Goal: Information Seeking & Learning: Compare options

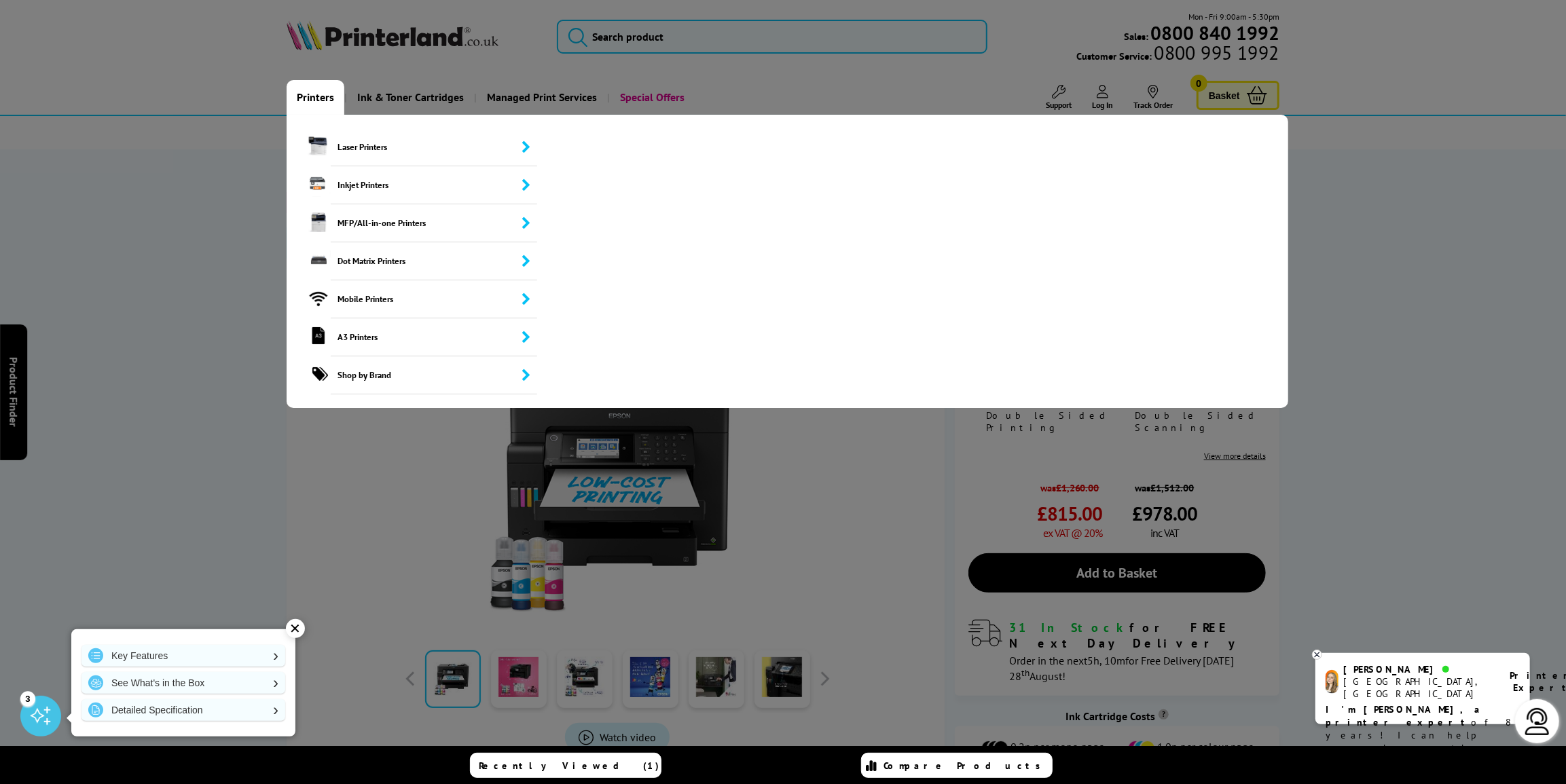
click at [306, 95] on link "Printers" at bounding box center [315, 97] width 58 height 34
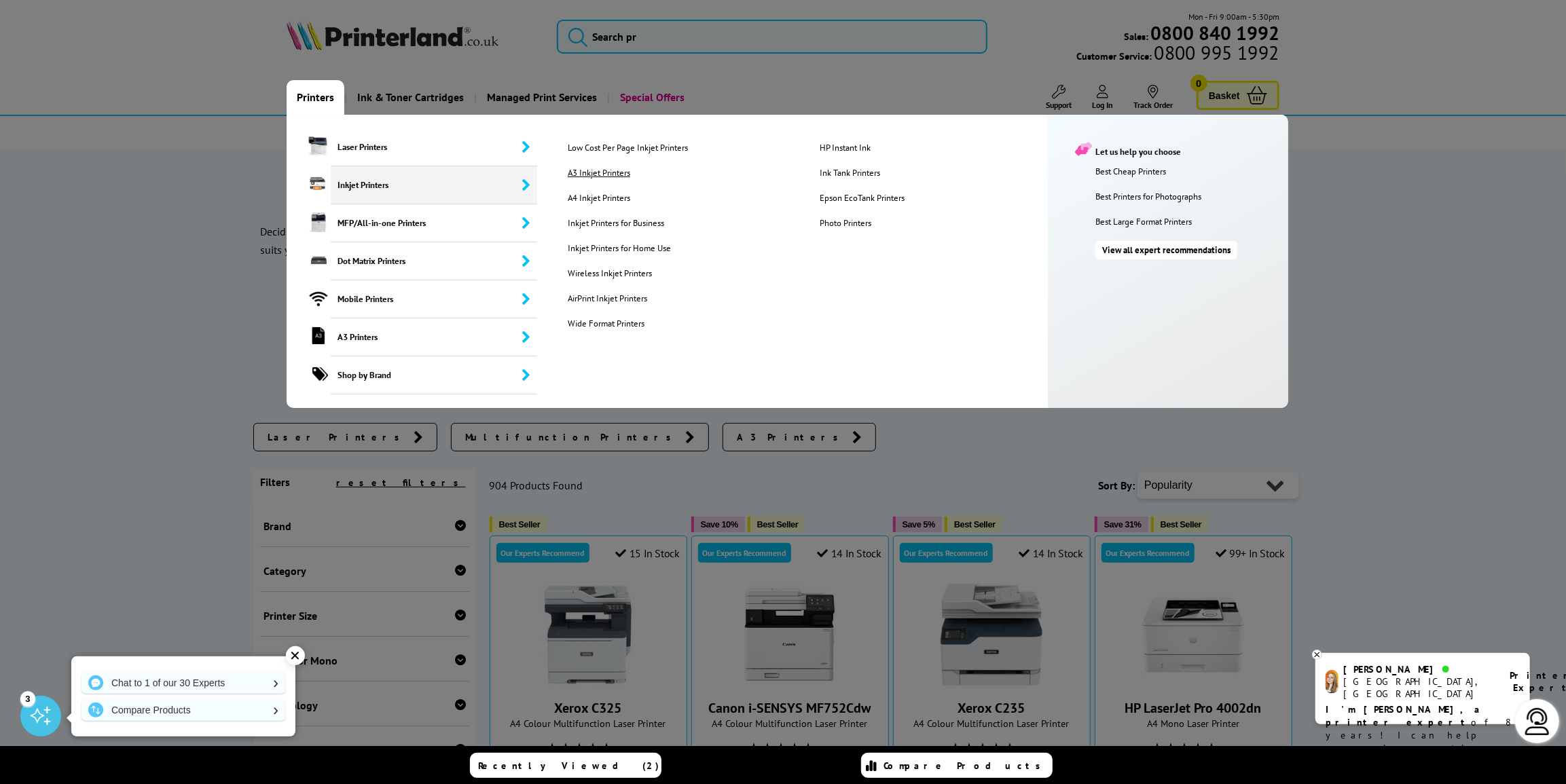
click at [597, 171] on link "A3 Inkjet Printers" at bounding box center [683, 173] width 250 height 12
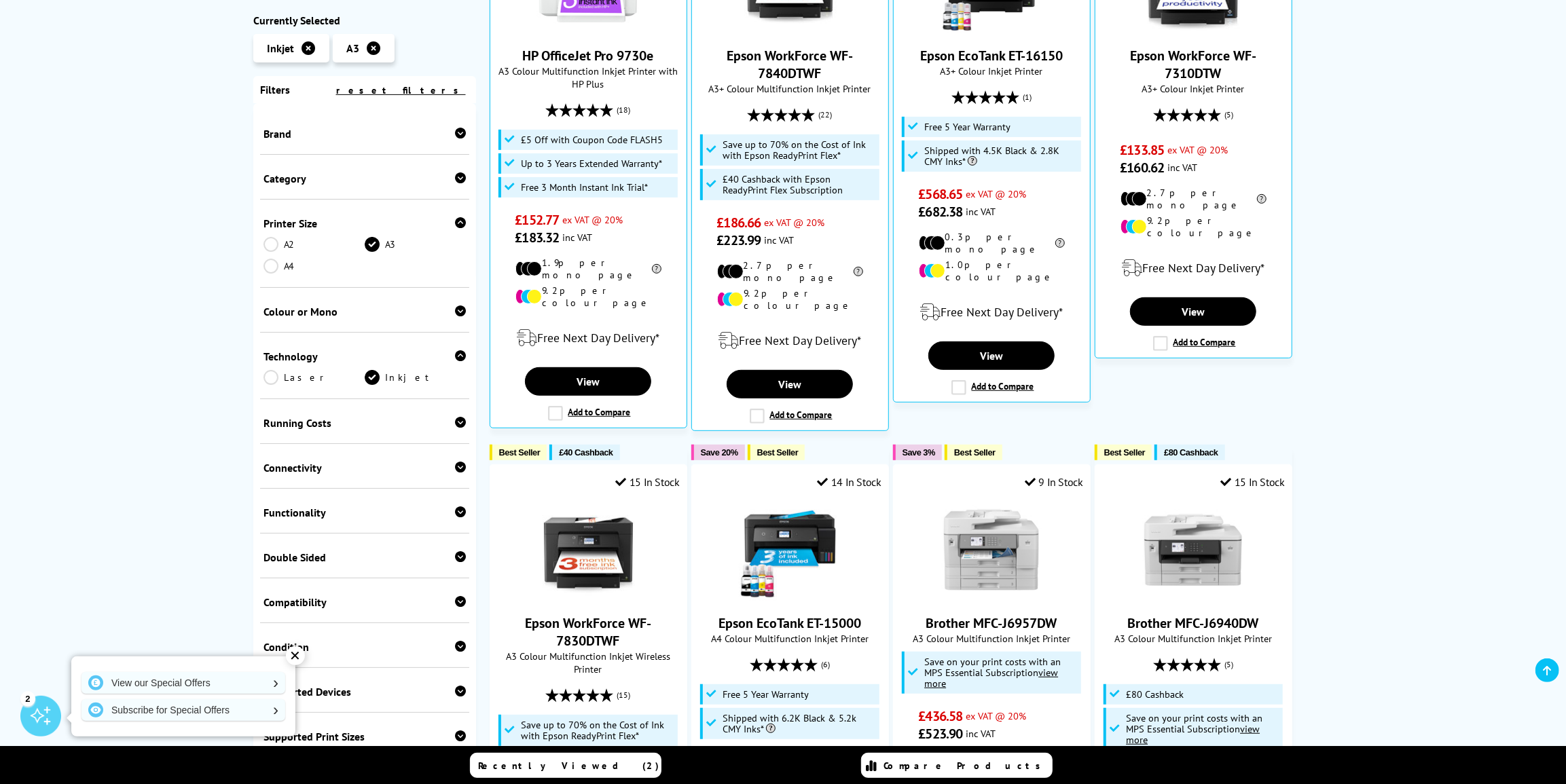
scroll to position [432, 0]
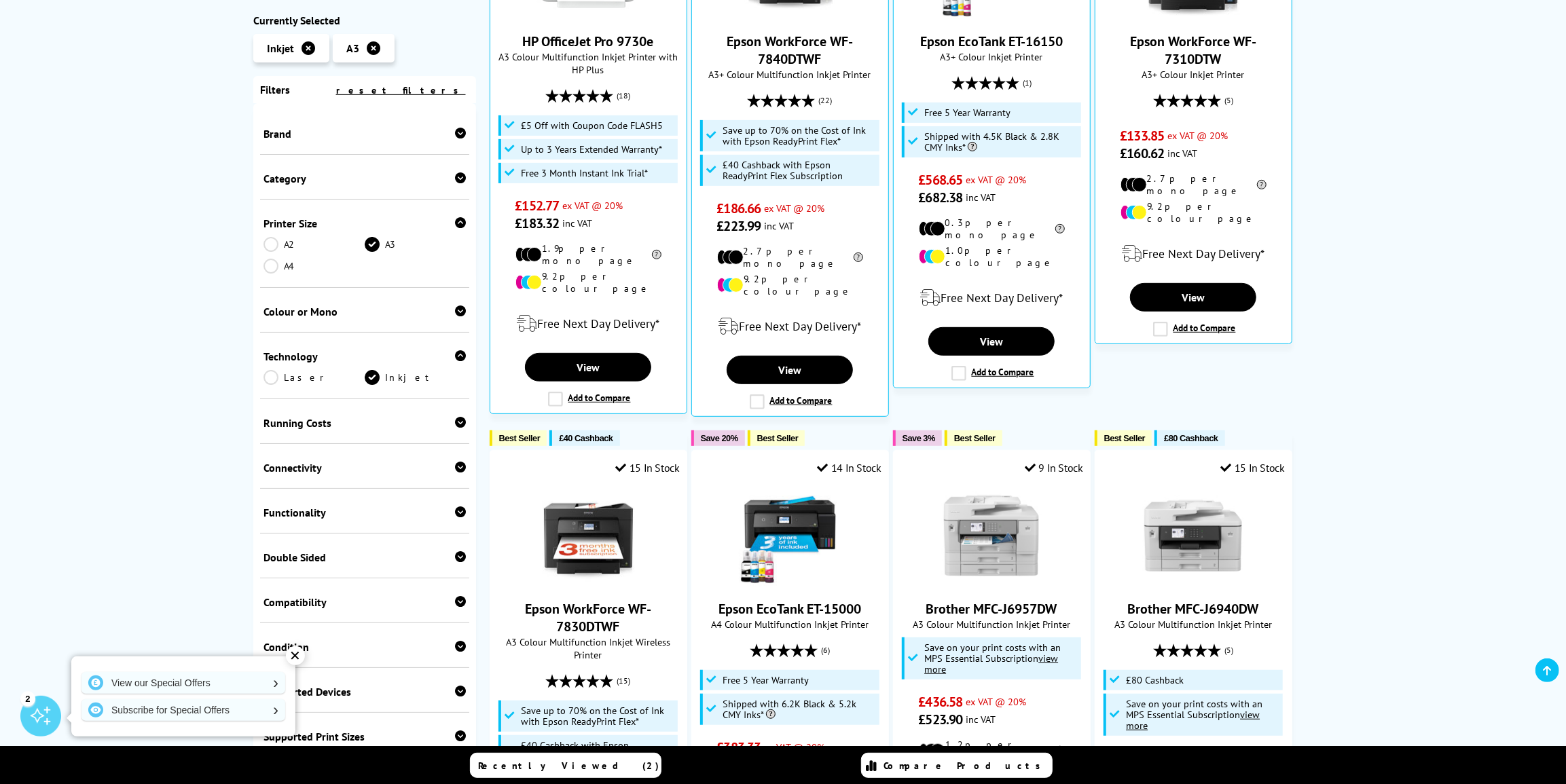
click at [295, 652] on div "✕" at bounding box center [295, 655] width 19 height 19
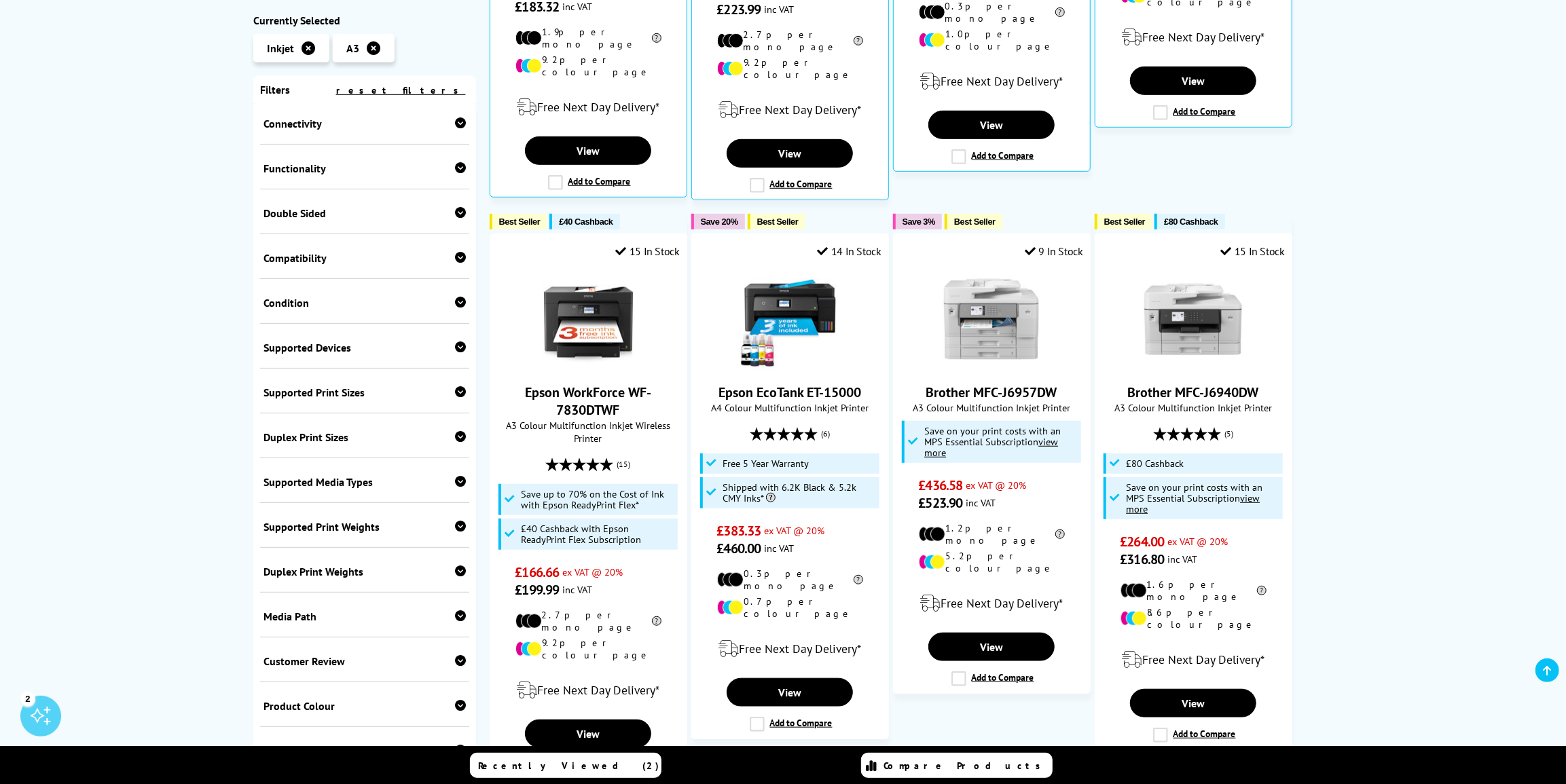
scroll to position [863, 0]
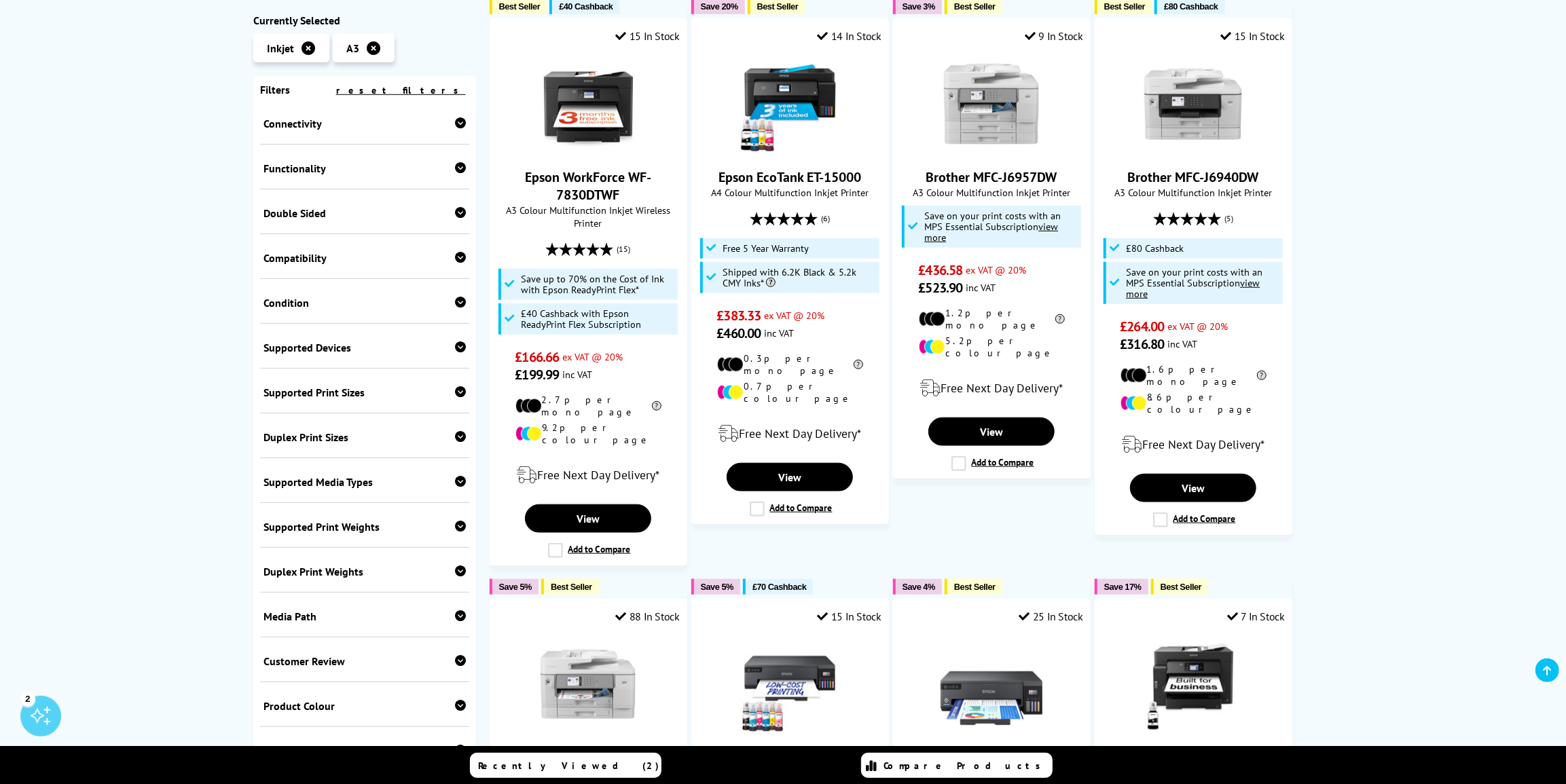
click at [461, 341] on icon at bounding box center [460, 346] width 11 height 11
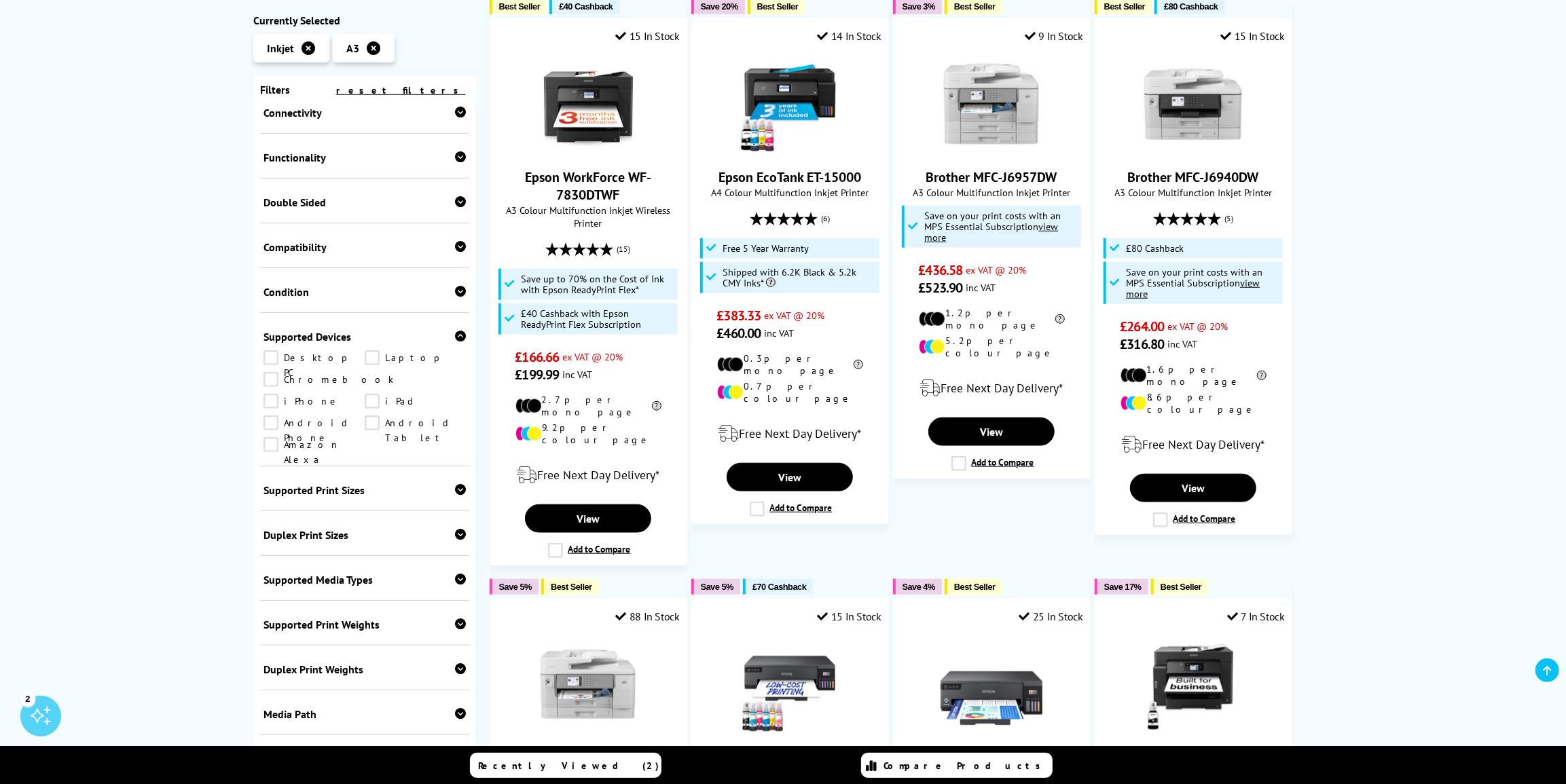
click at [460, 340] on icon at bounding box center [460, 335] width 11 height 11
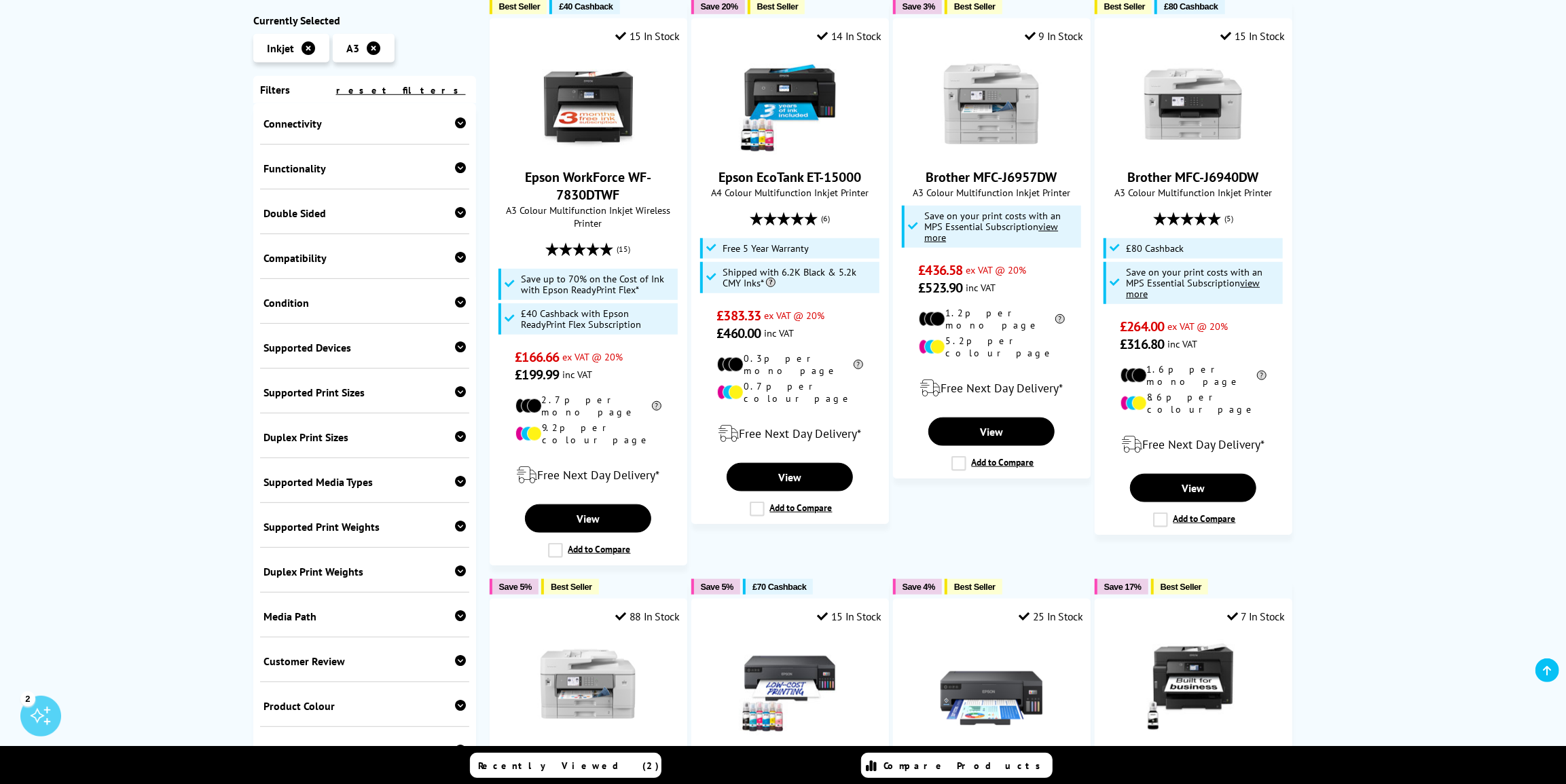
click at [461, 209] on icon at bounding box center [460, 212] width 11 height 11
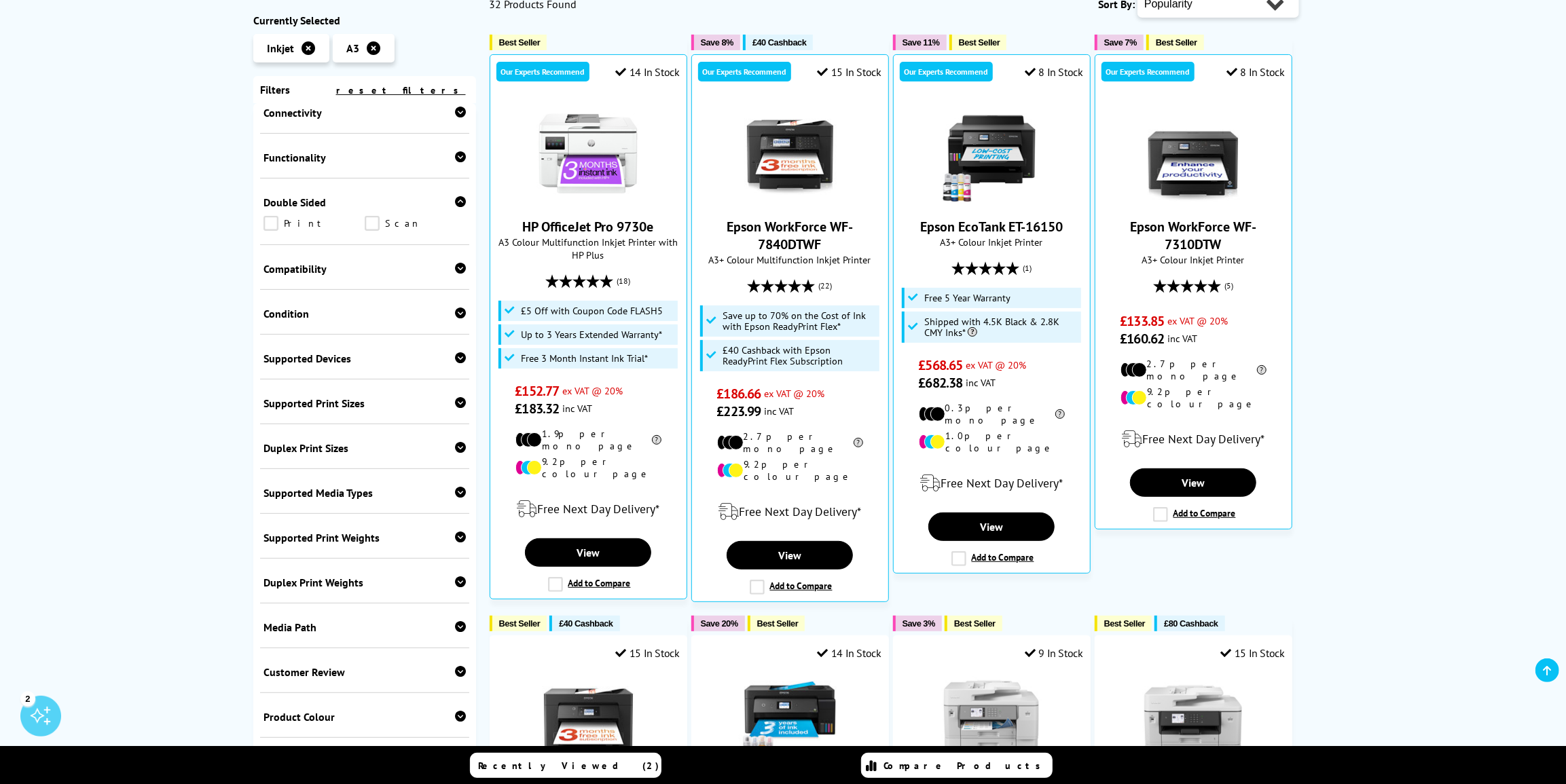
scroll to position [0, 0]
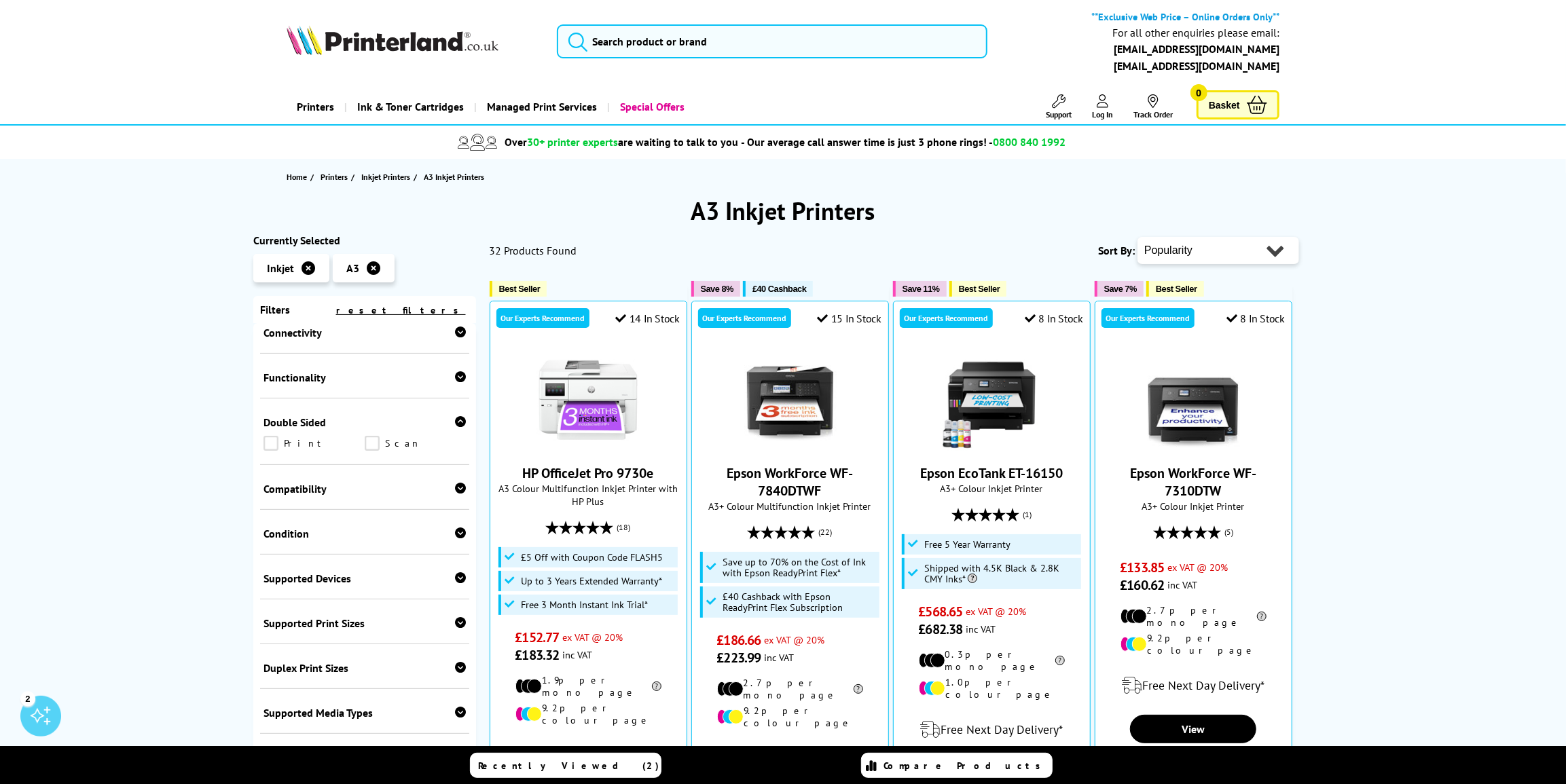
click at [271, 449] on link "Print" at bounding box center [314, 444] width 101 height 15
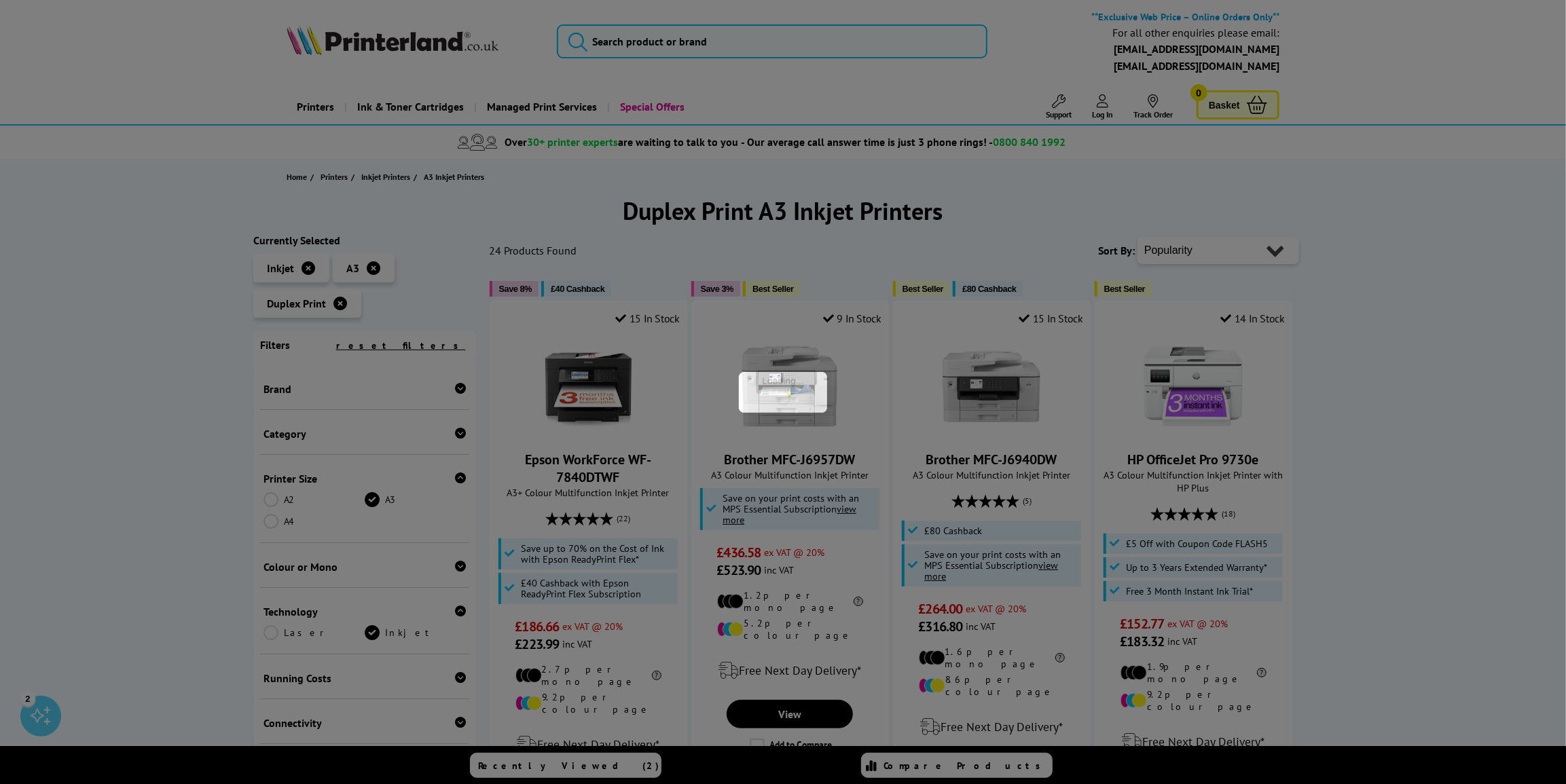
scroll to position [310, 0]
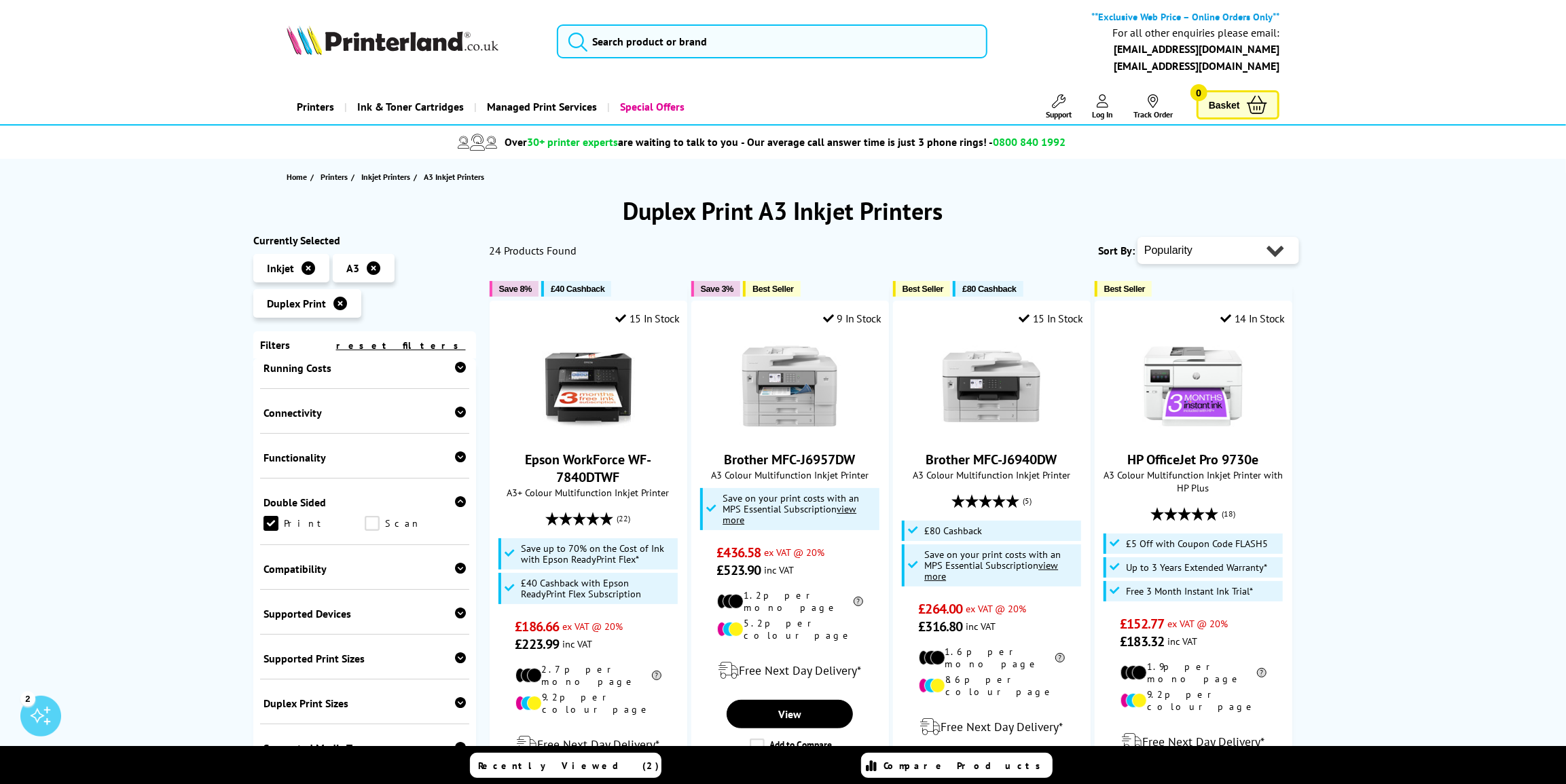
click at [372, 530] on link "Scan" at bounding box center [415, 524] width 101 height 15
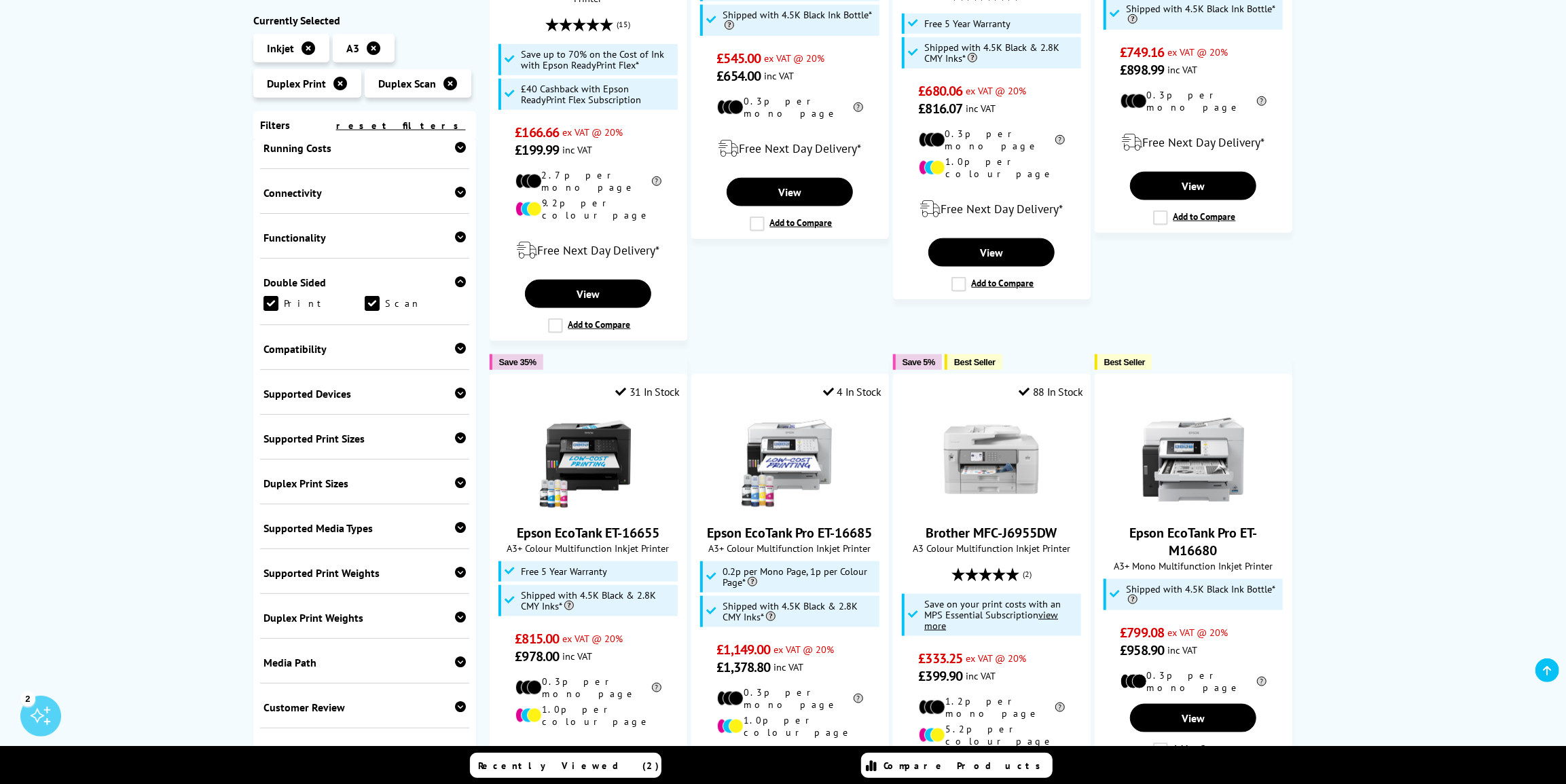
scroll to position [1542, 0]
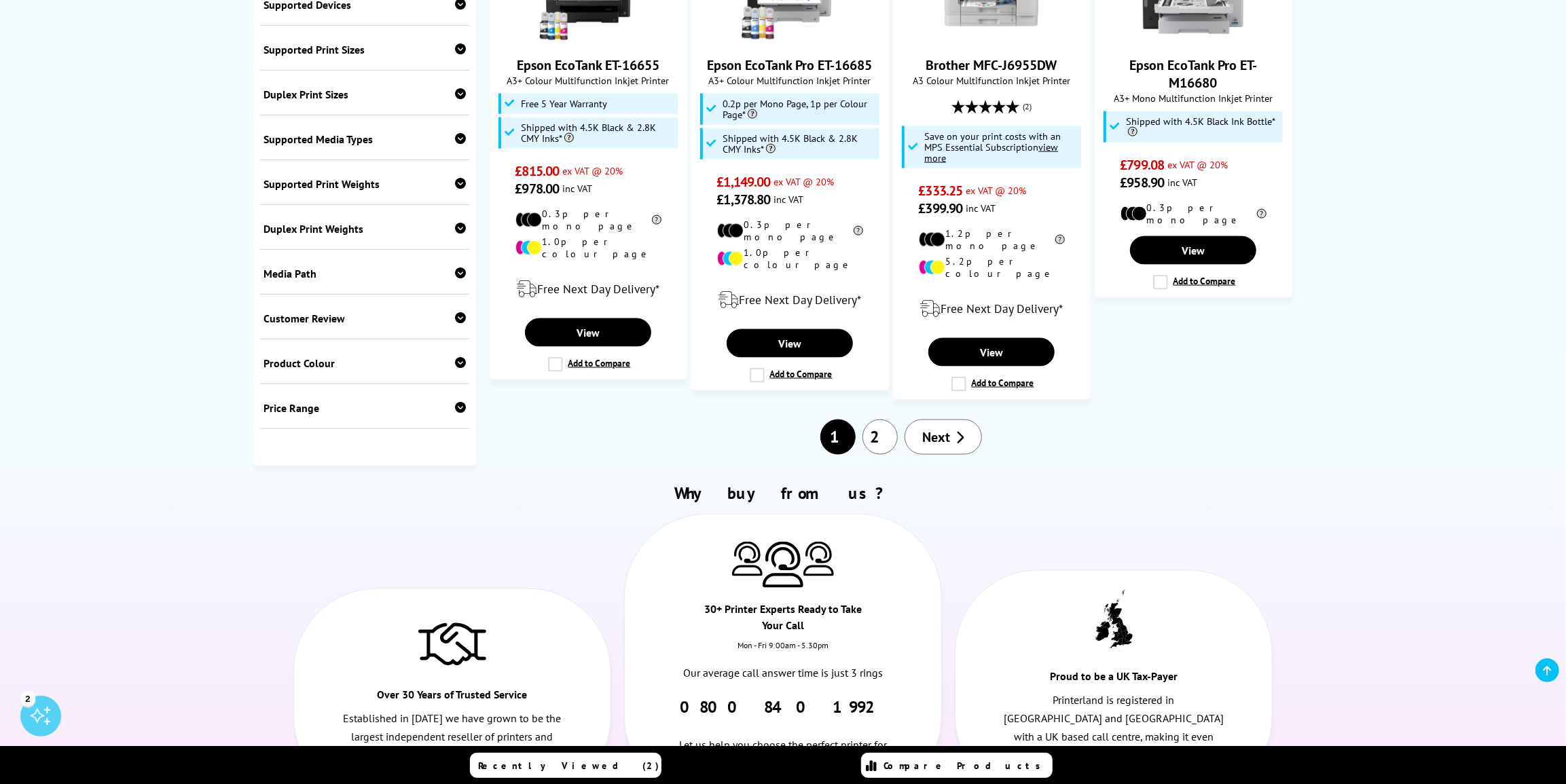
click at [881, 419] on link "2" at bounding box center [880, 437] width 35 height 35
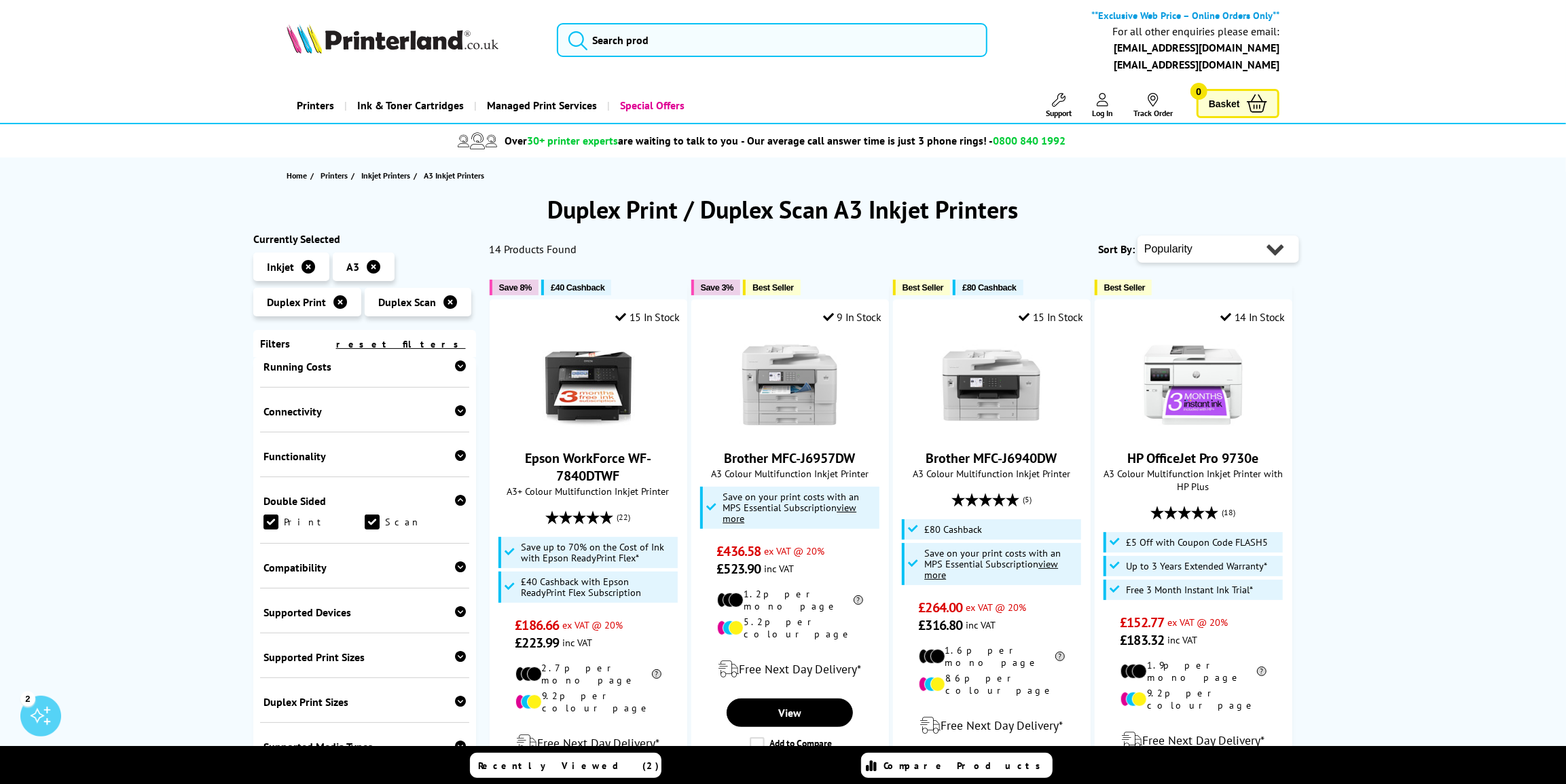
scroll to position [0, 0]
click at [455, 372] on icon at bounding box center [460, 366] width 11 height 11
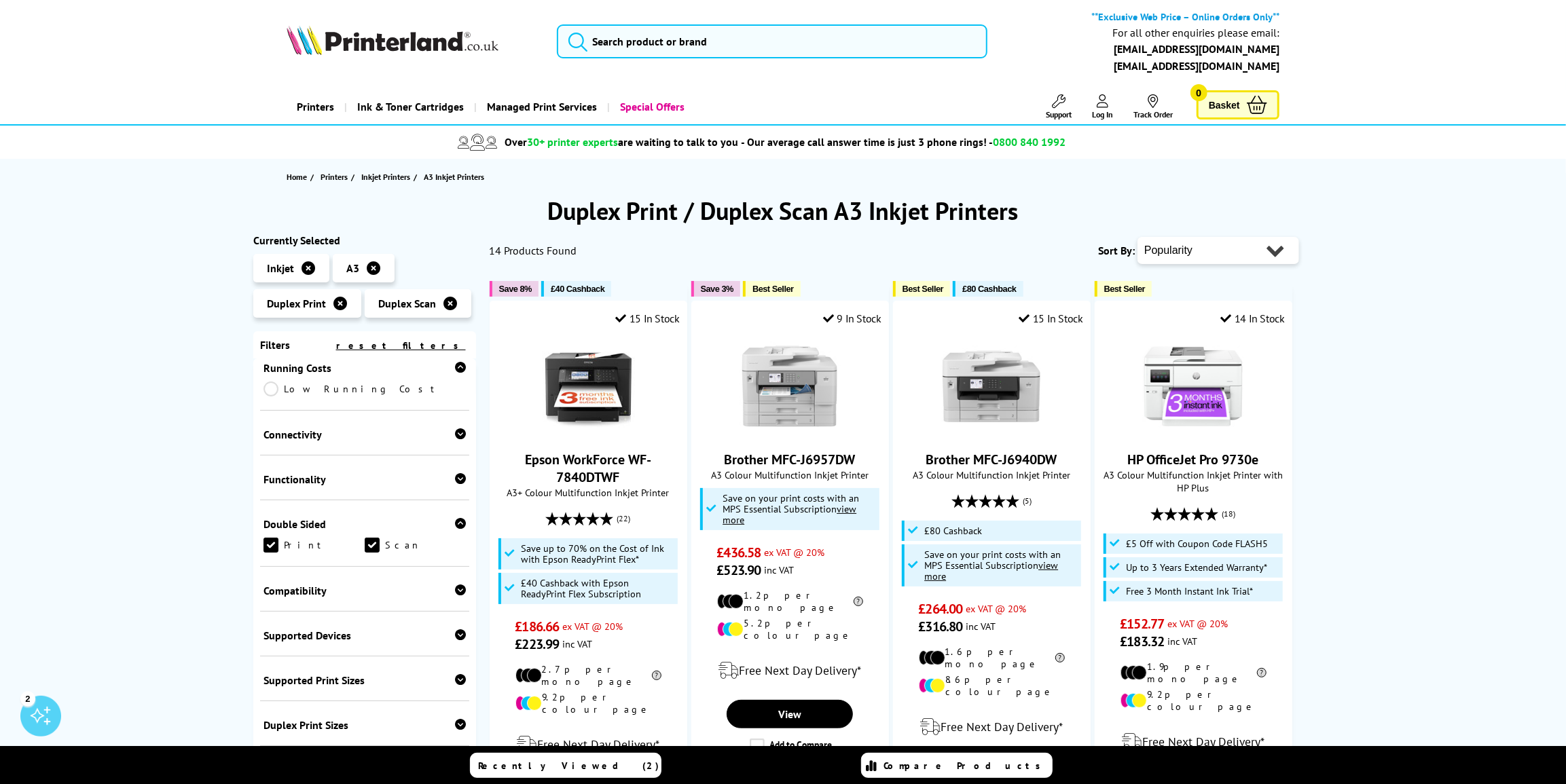
click at [272, 393] on link "Low Running Cost" at bounding box center [364, 389] width 203 height 15
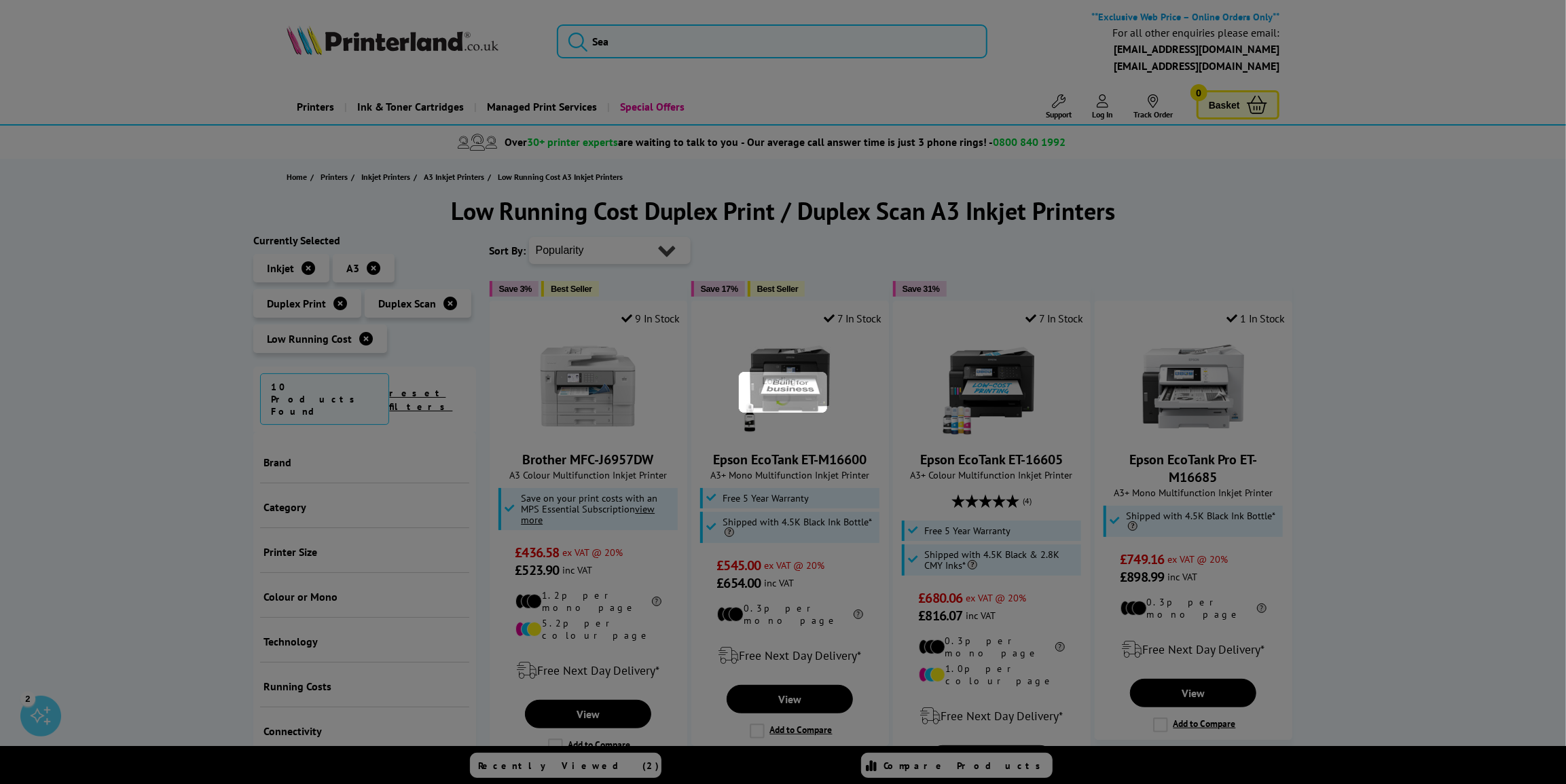
scroll to position [310, 0]
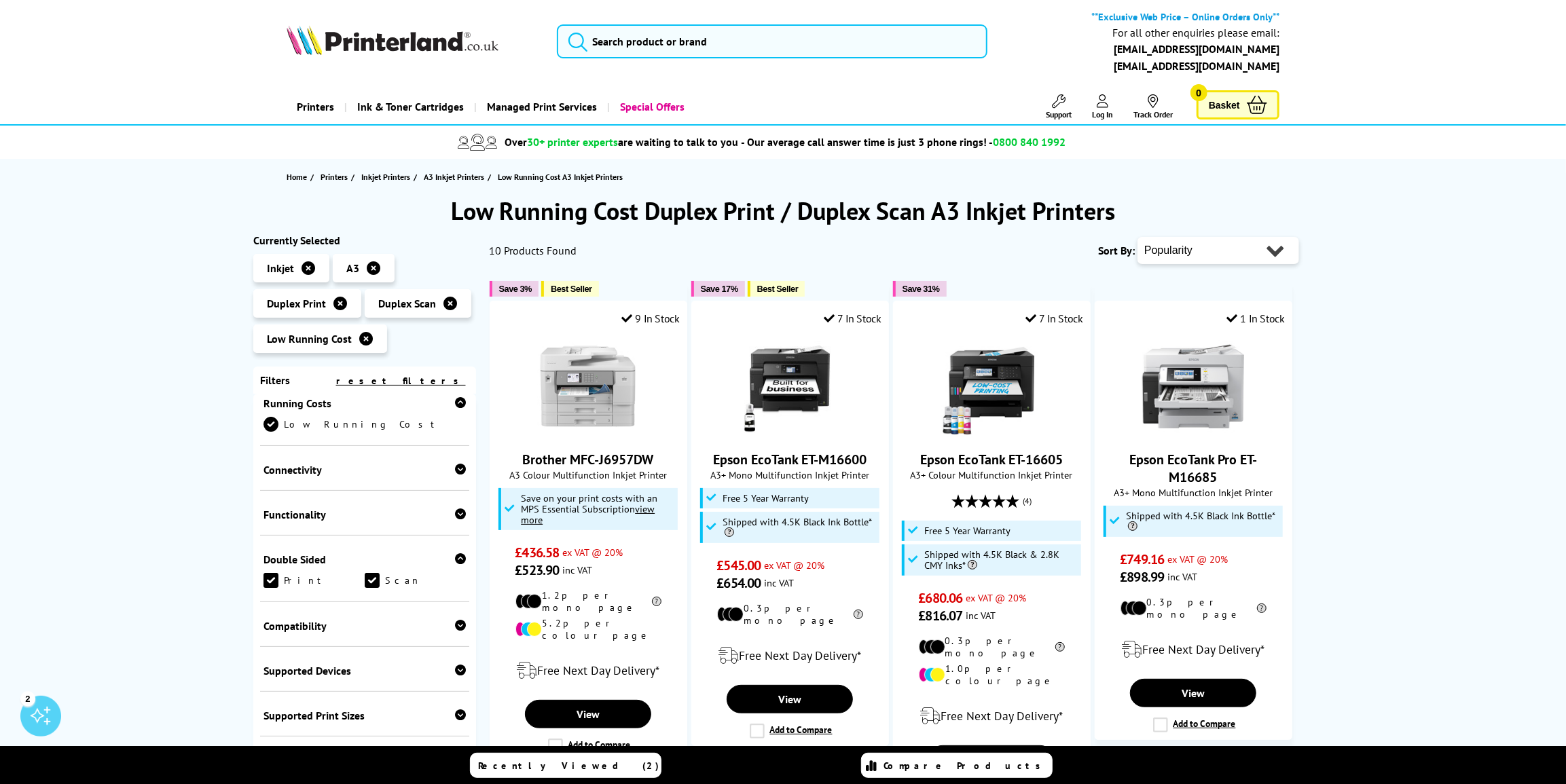
click at [1279, 248] on select "Popularity Rating Price - Low to High Price - High to Low Running Costs - Low t…" at bounding box center [1218, 250] width 161 height 27
select select "Running Costs"
click at [1137, 237] on select "Popularity Rating Price - Low to High Price - High to Low Running Costs - Low t…" at bounding box center [1218, 250] width 161 height 27
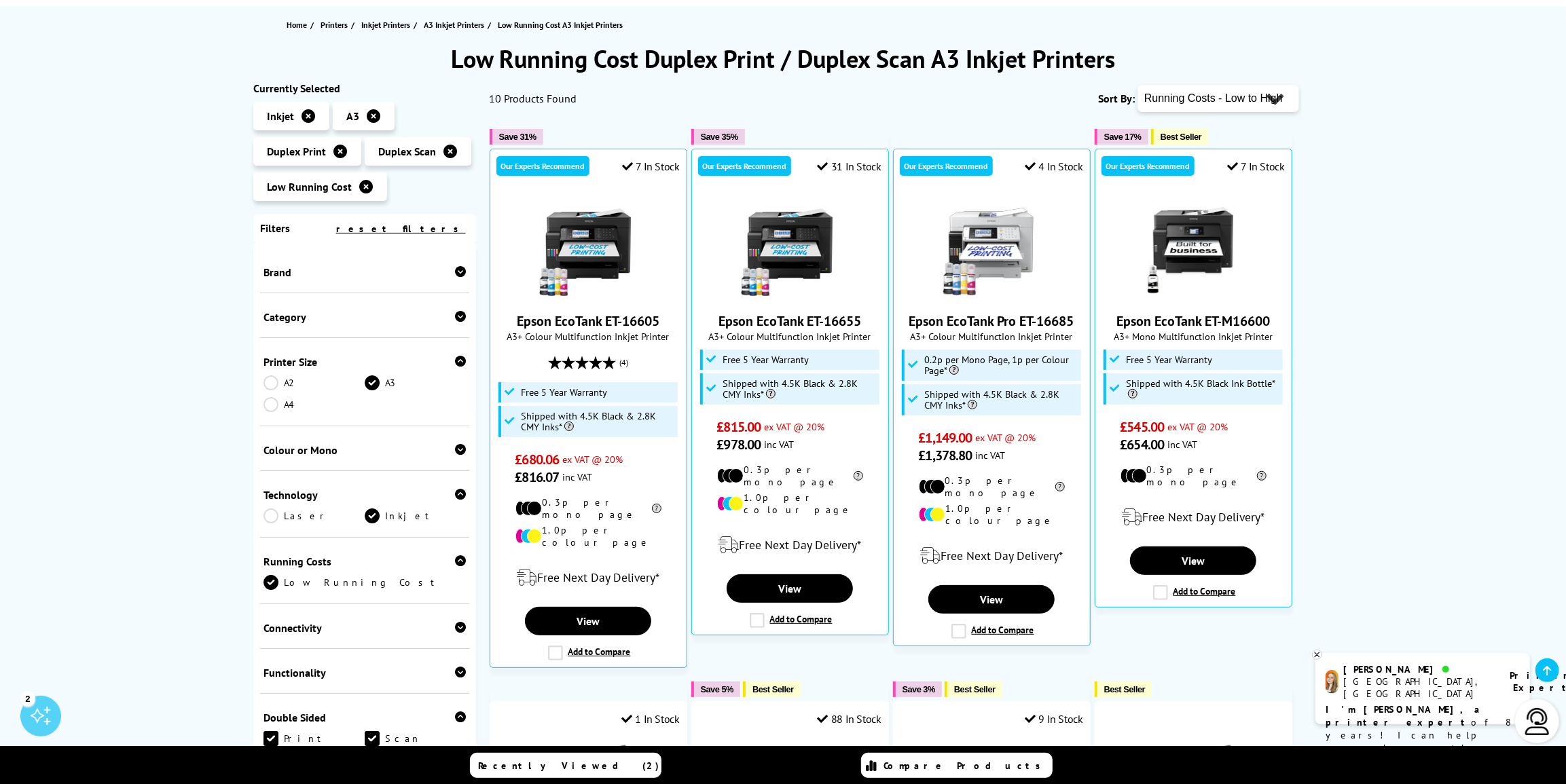
scroll to position [246, 0]
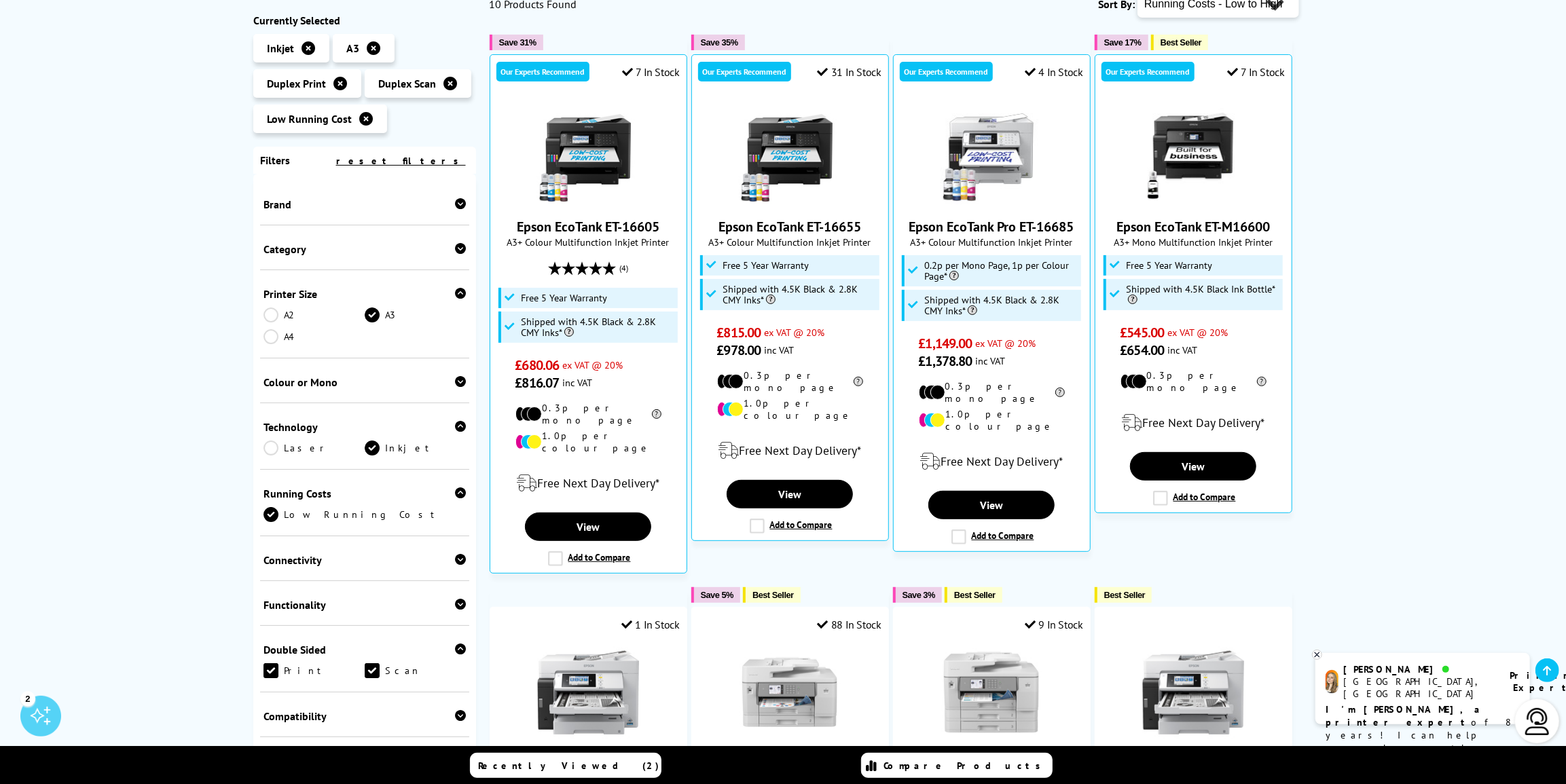
click at [461, 386] on icon at bounding box center [460, 381] width 11 height 11
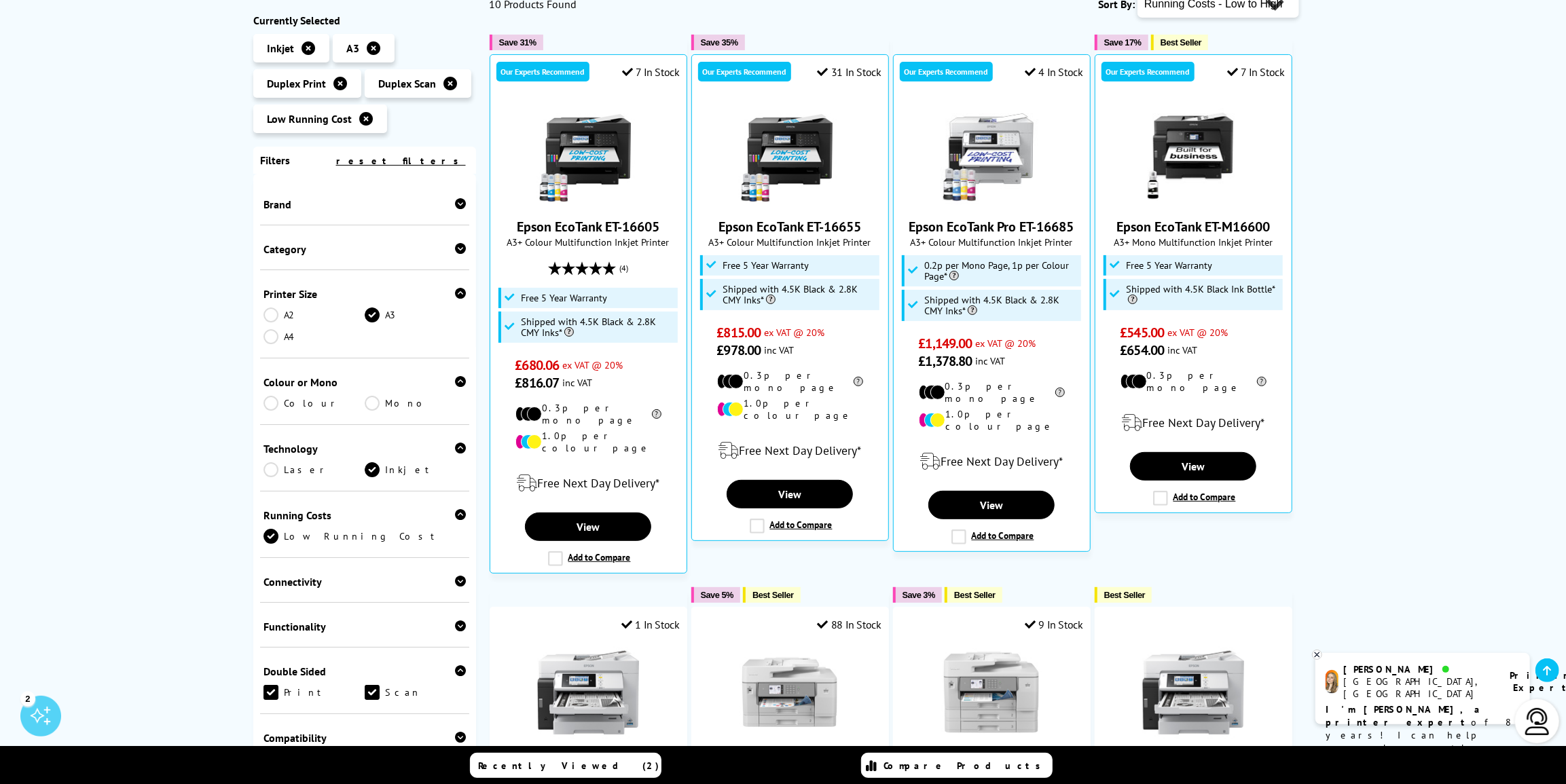
click at [293, 408] on link "Colour" at bounding box center [314, 403] width 101 height 15
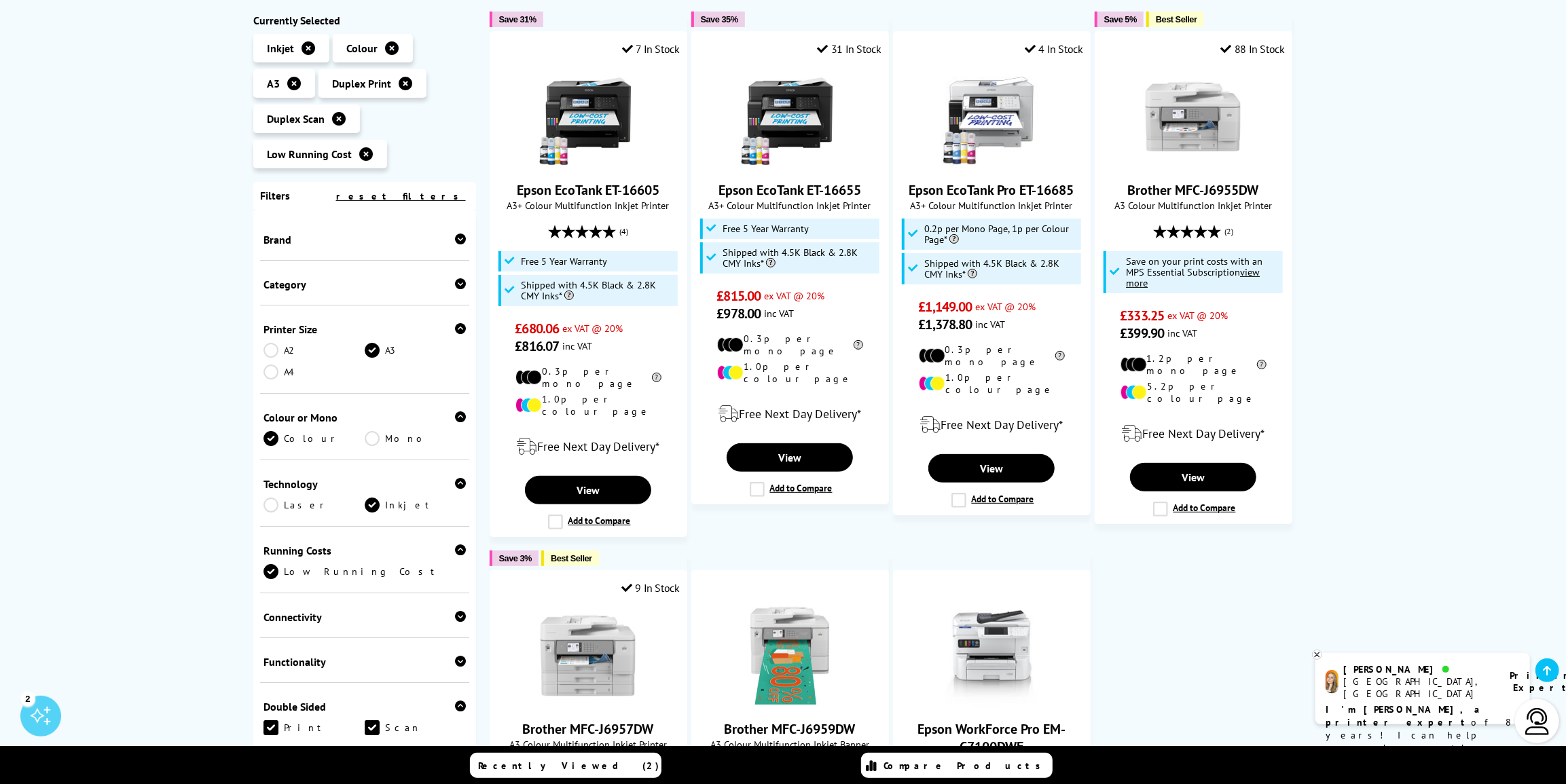
scroll to position [246, 0]
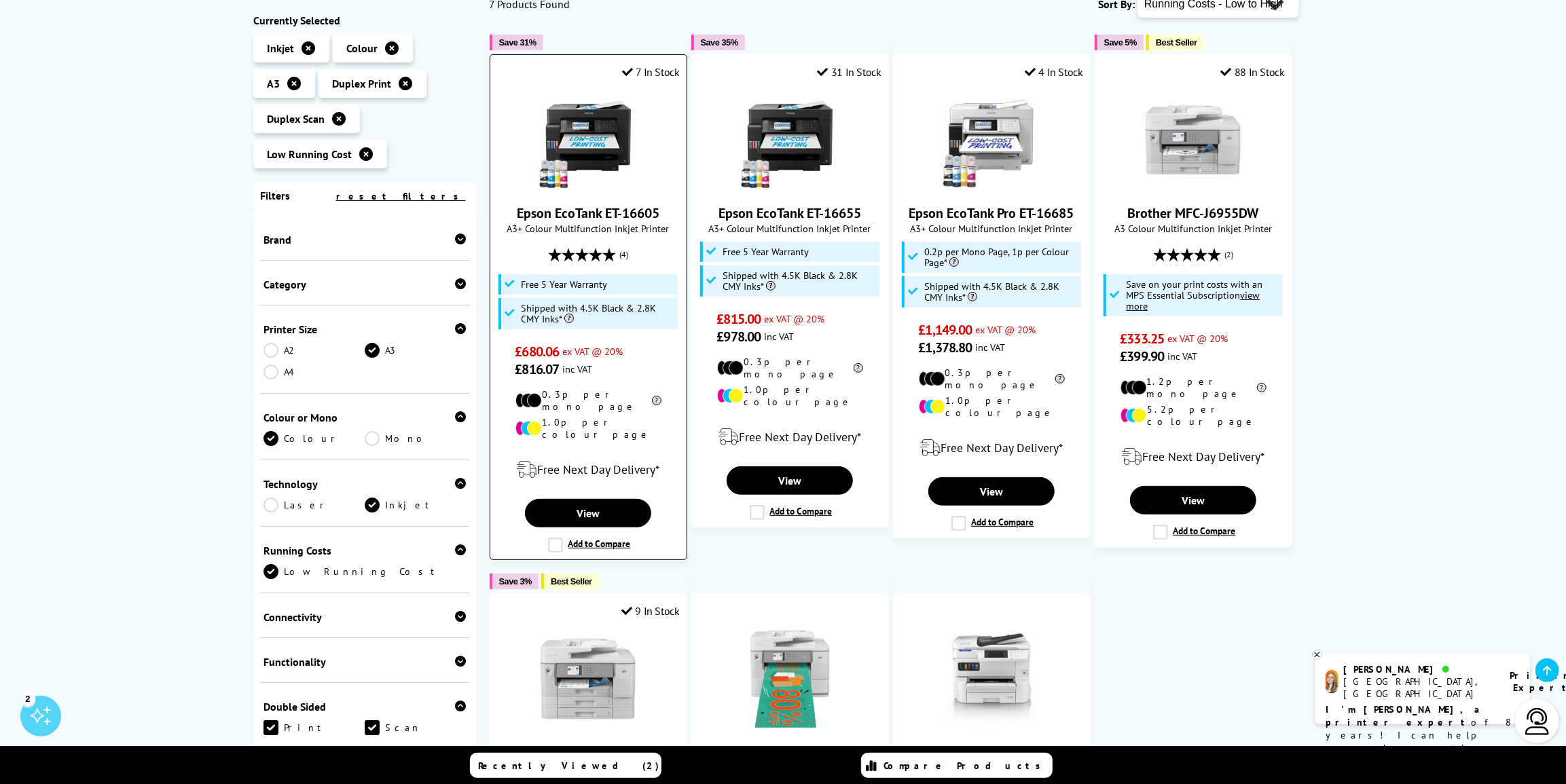
click at [556, 538] on label "Add to Compare" at bounding box center [589, 545] width 83 height 15
click at [0, 0] on input "Add to Compare" at bounding box center [0, 0] width 0 height 0
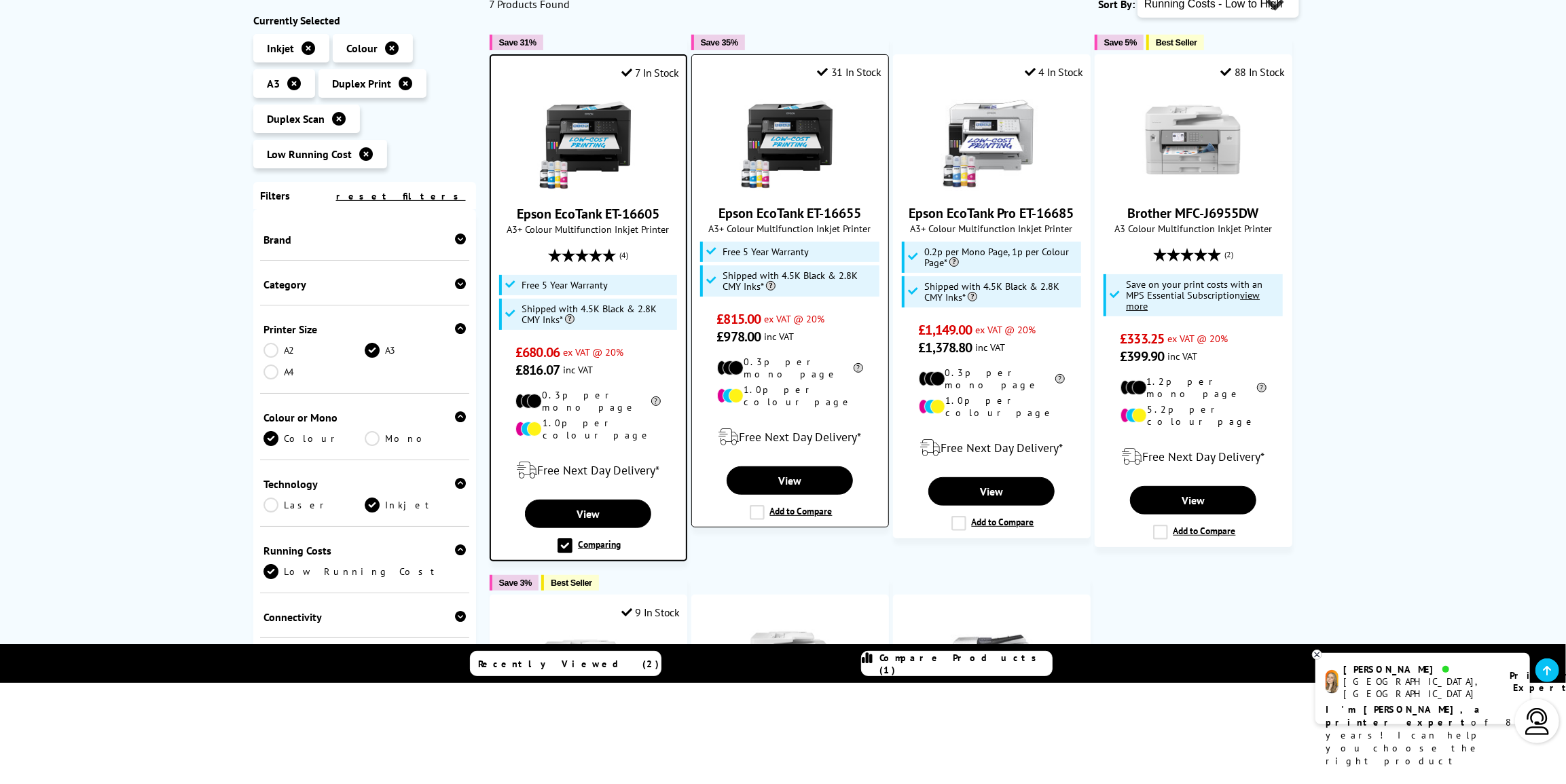
click at [760, 505] on label "Add to Compare" at bounding box center [791, 513] width 83 height 15
click at [0, 0] on input "Add to Compare" at bounding box center [0, 0] width 0 height 0
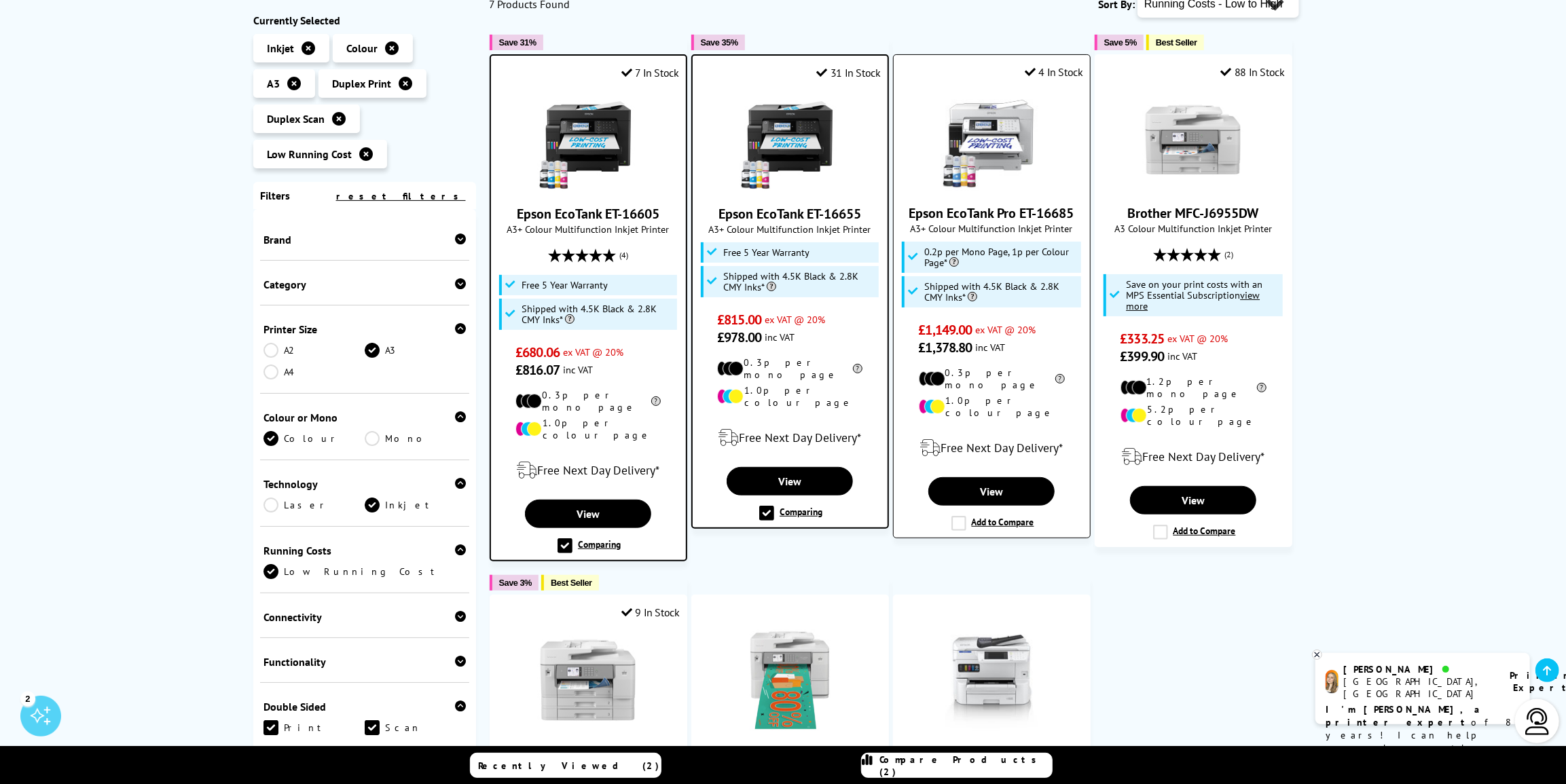
click at [956, 516] on label "Add to Compare" at bounding box center [993, 524] width 83 height 15
click at [0, 0] on input "Add to Compare" at bounding box center [0, 0] width 0 height 0
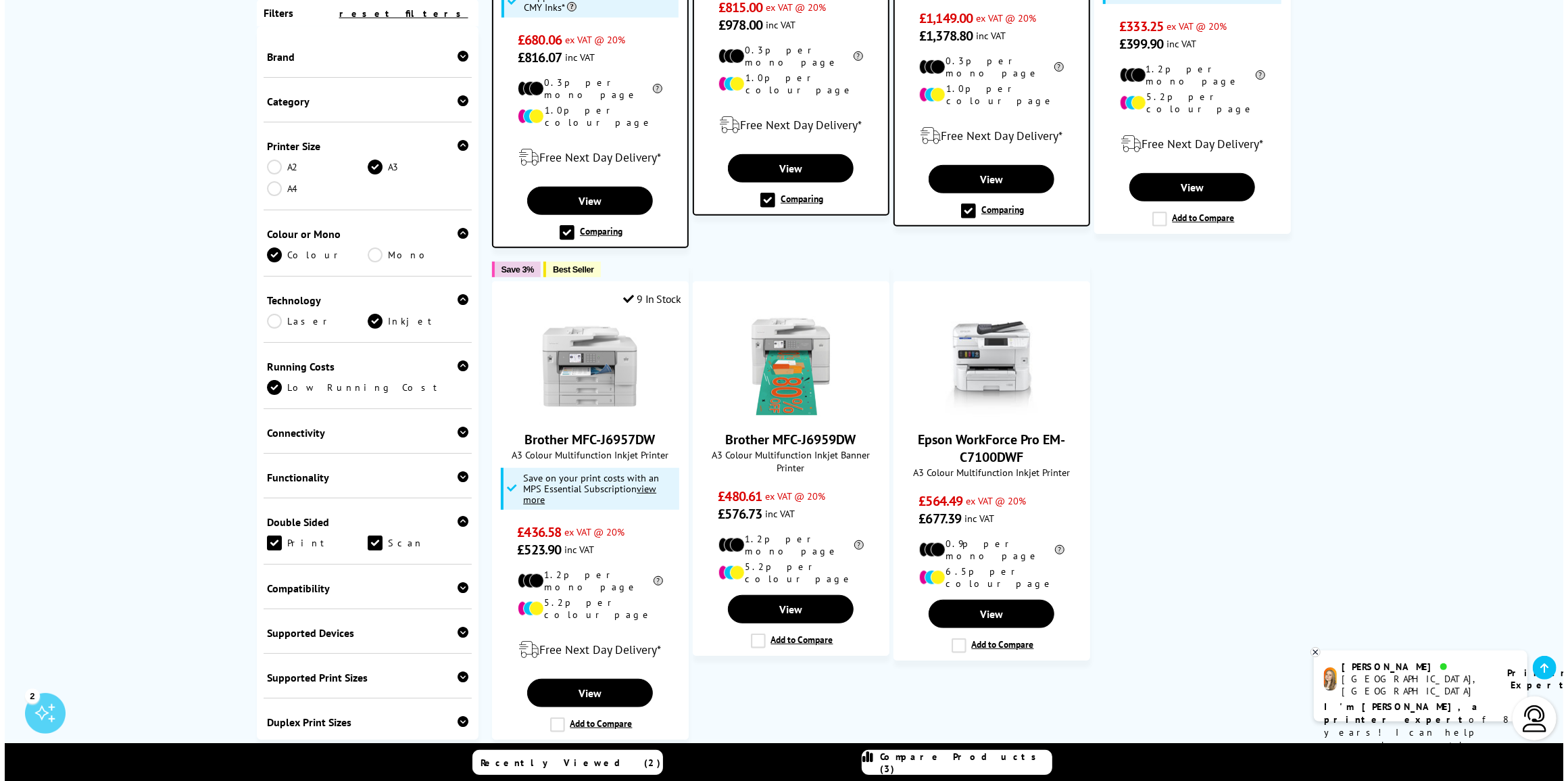
scroll to position [614, 0]
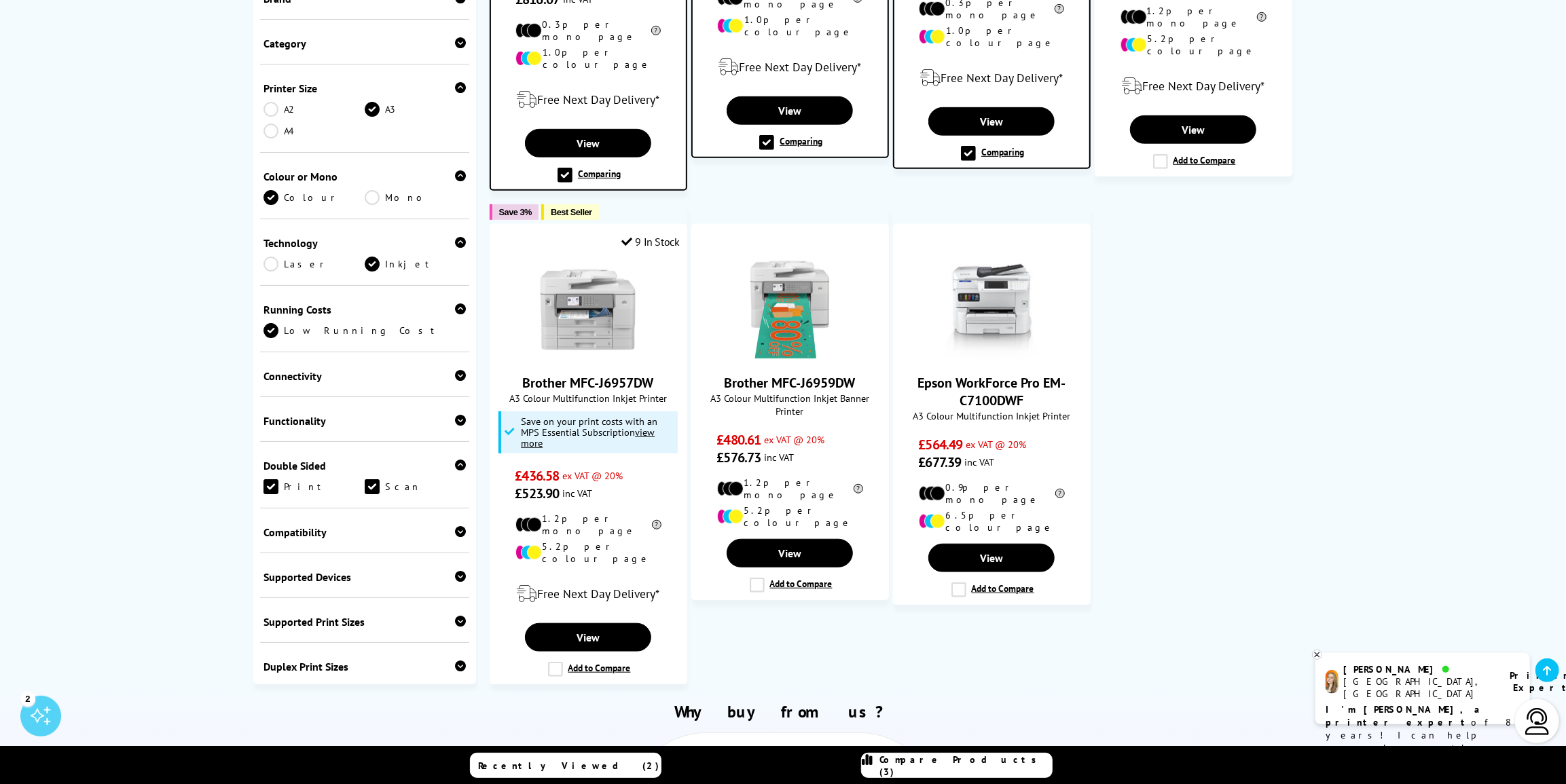
click at [983, 767] on span "Compare Products (3)" at bounding box center [965, 766] width 172 height 24
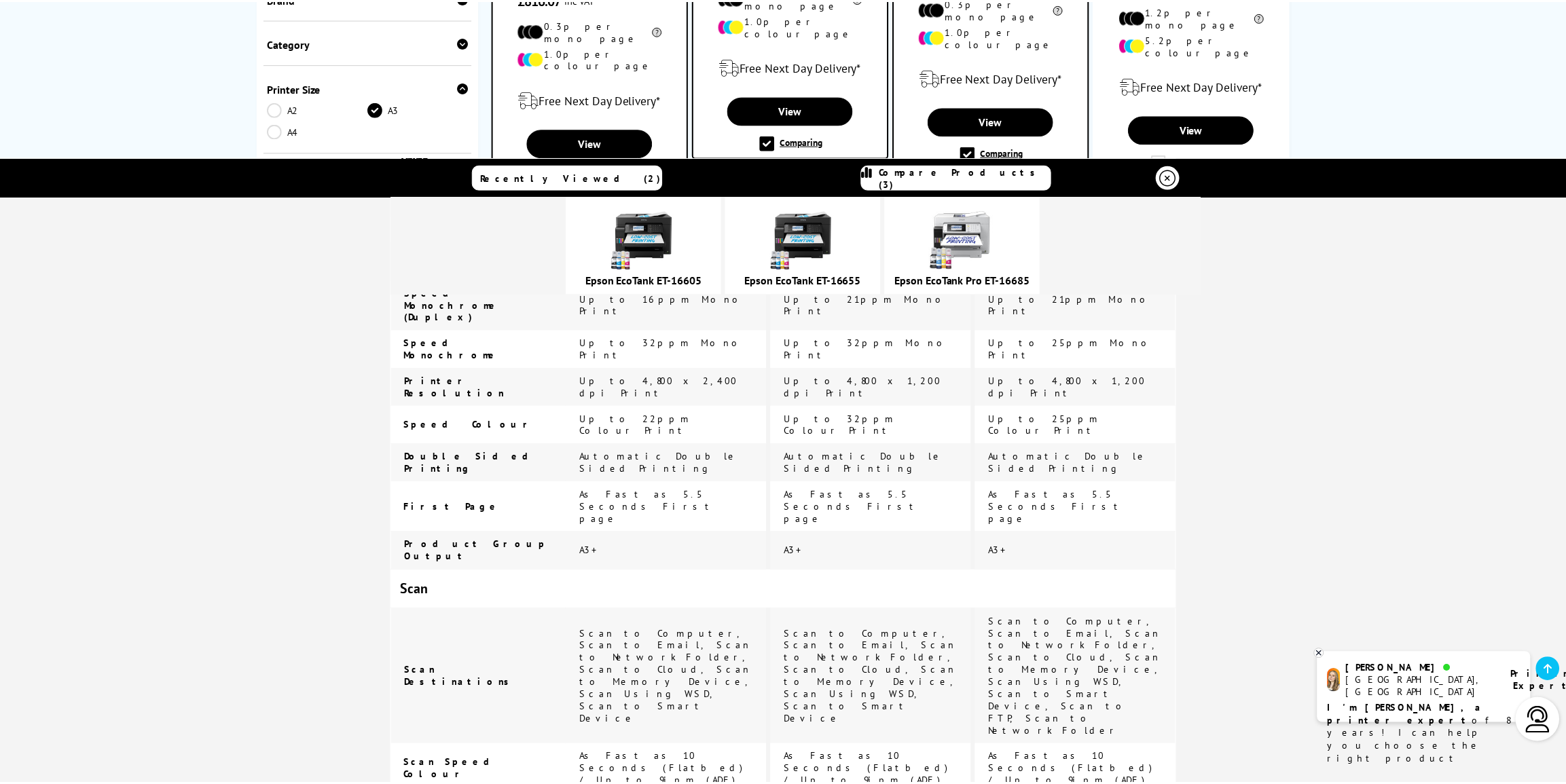
scroll to position [0, 0]
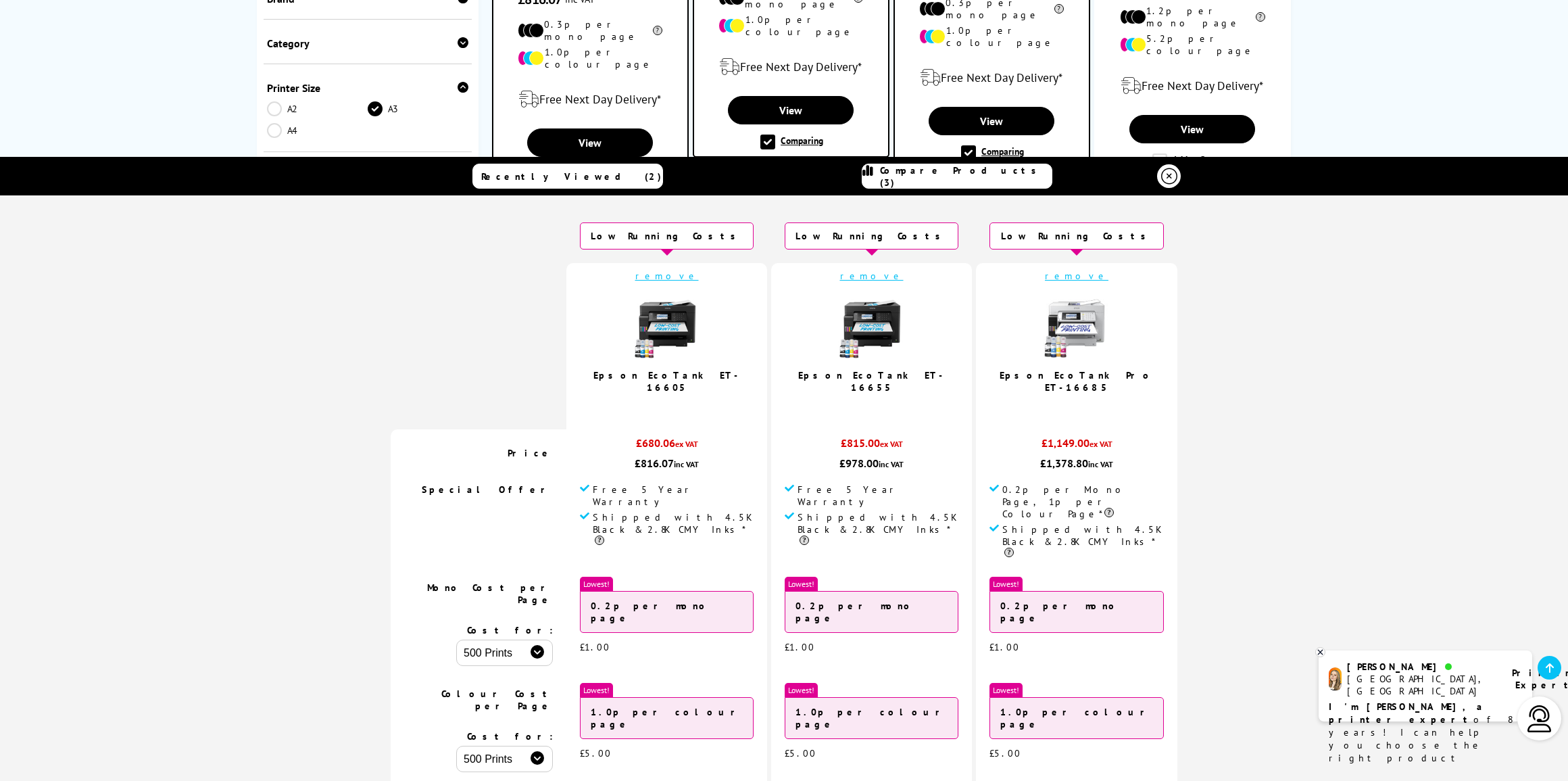
click at [1167, 173] on icon at bounding box center [1169, 176] width 16 height 16
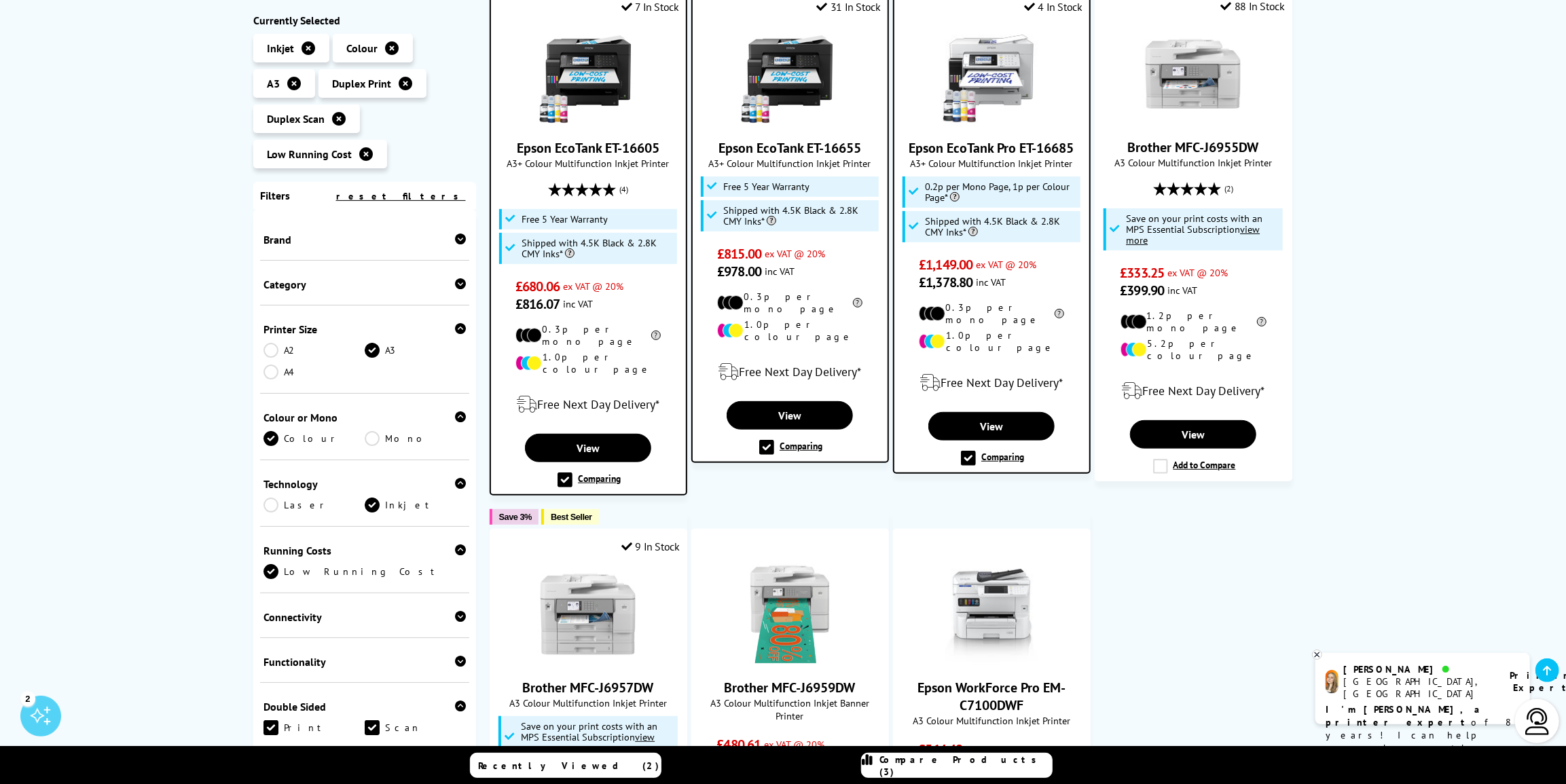
scroll to position [308, 0]
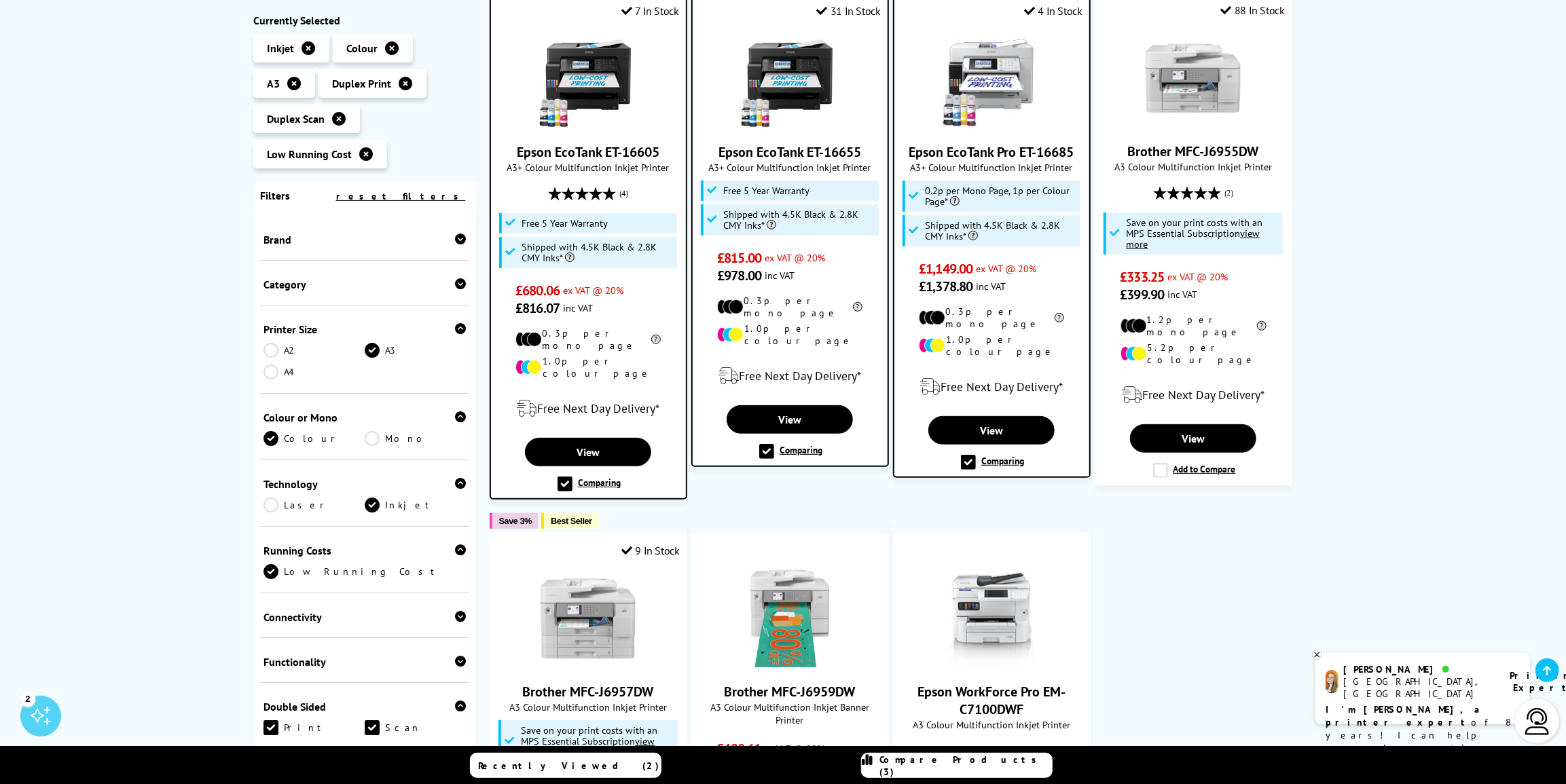
click at [969, 455] on label "Comparing" at bounding box center [992, 462] width 63 height 15
click at [0, 0] on input "Comparing" at bounding box center [0, 0] width 0 height 0
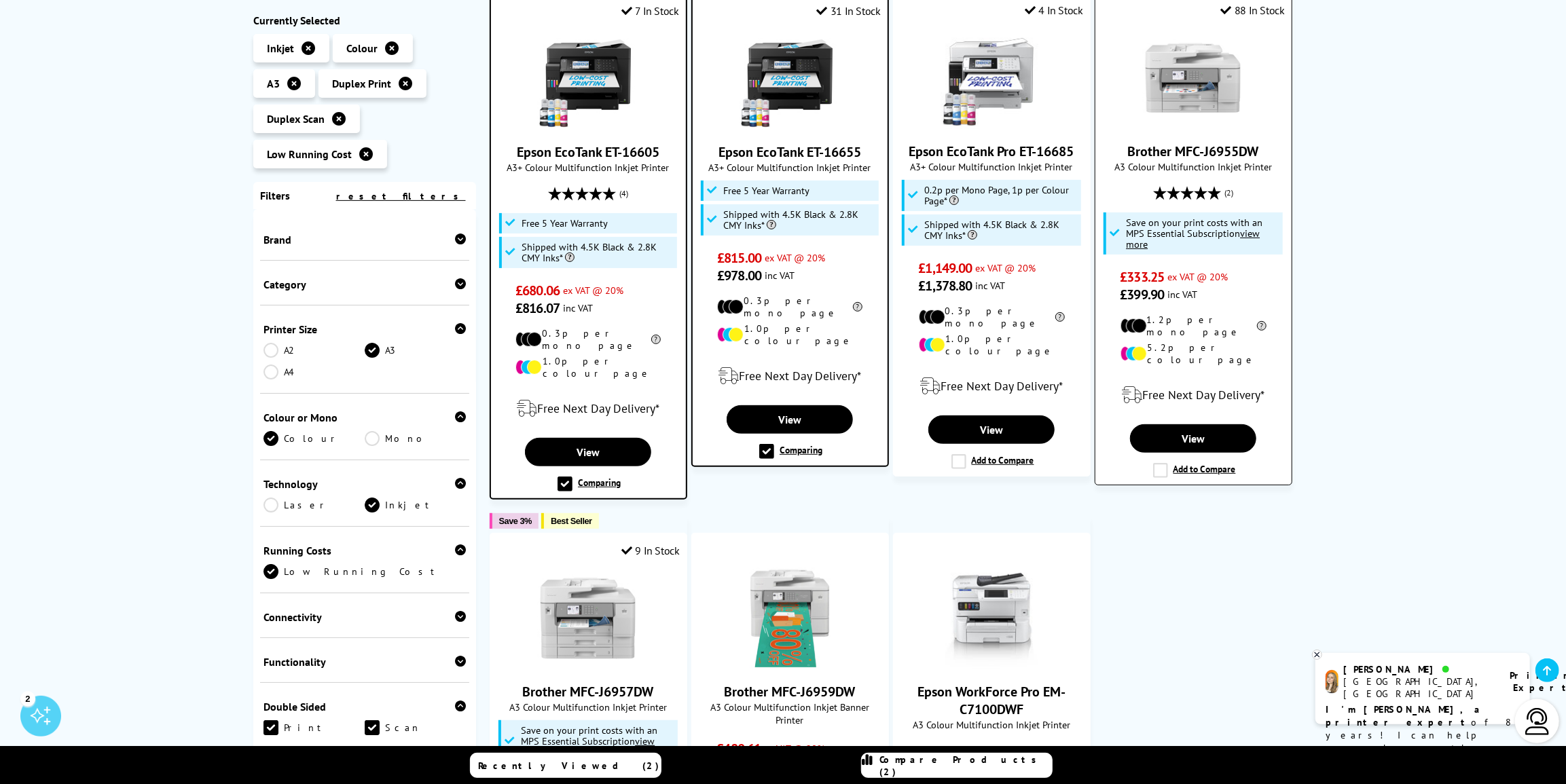
click at [1157, 463] on label "Add to Compare" at bounding box center [1194, 471] width 83 height 15
click at [0, 0] on input "Add to Compare" at bounding box center [0, 0] width 0 height 0
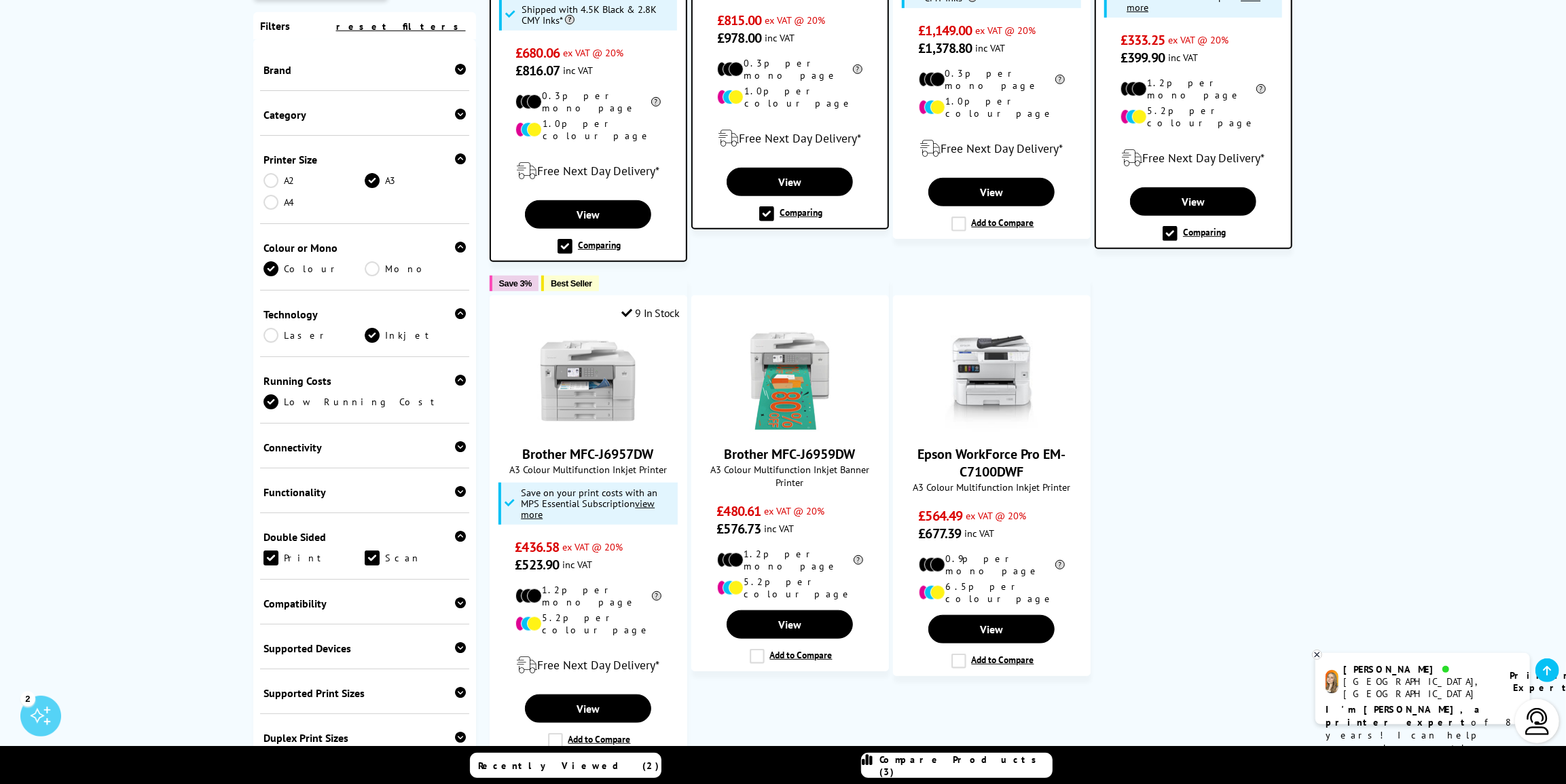
scroll to position [555, 0]
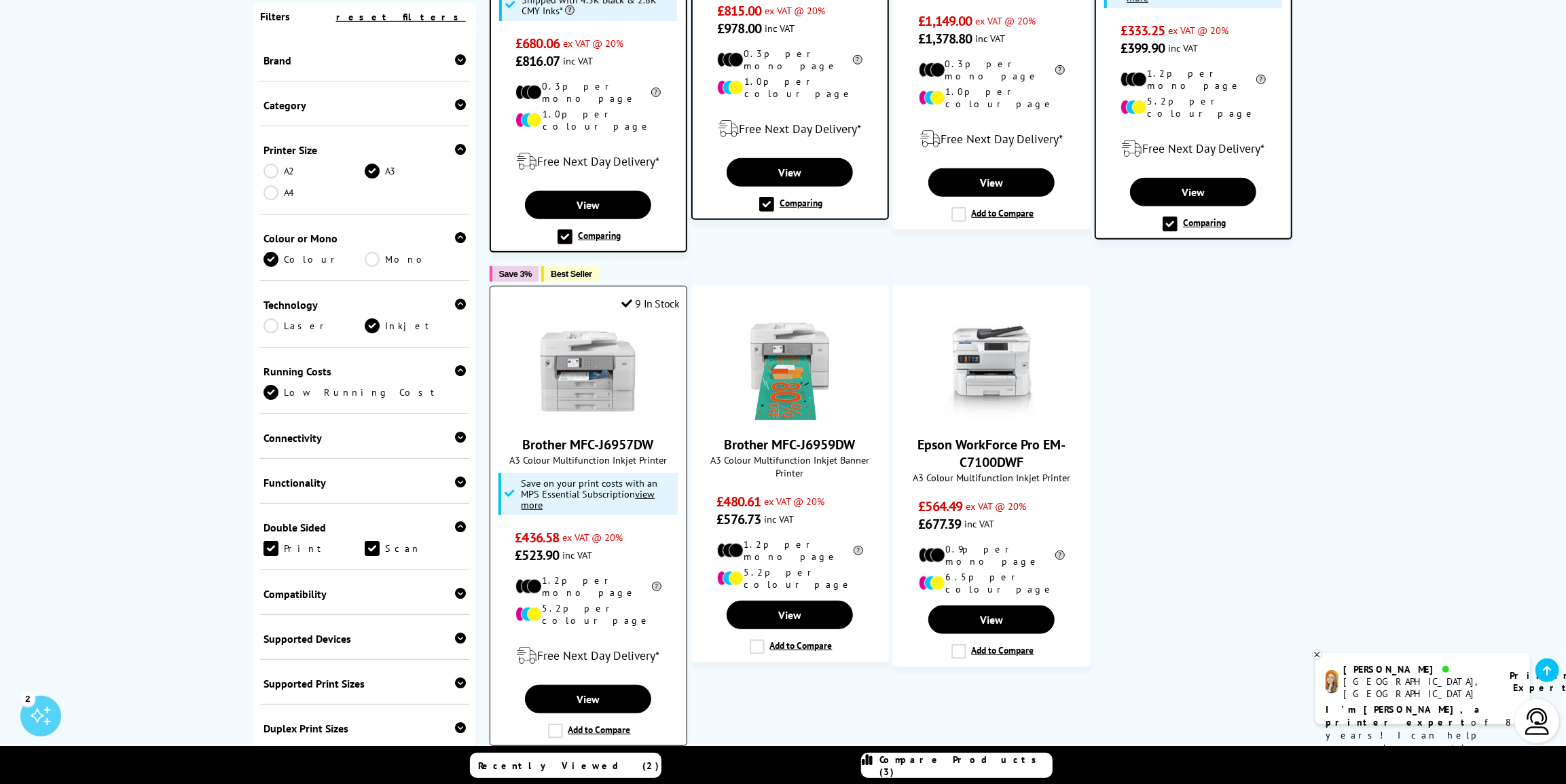
click at [558, 723] on label "Add to Compare" at bounding box center [589, 731] width 83 height 15
click at [0, 0] on input "Add to Compare" at bounding box center [0, 0] width 0 height 0
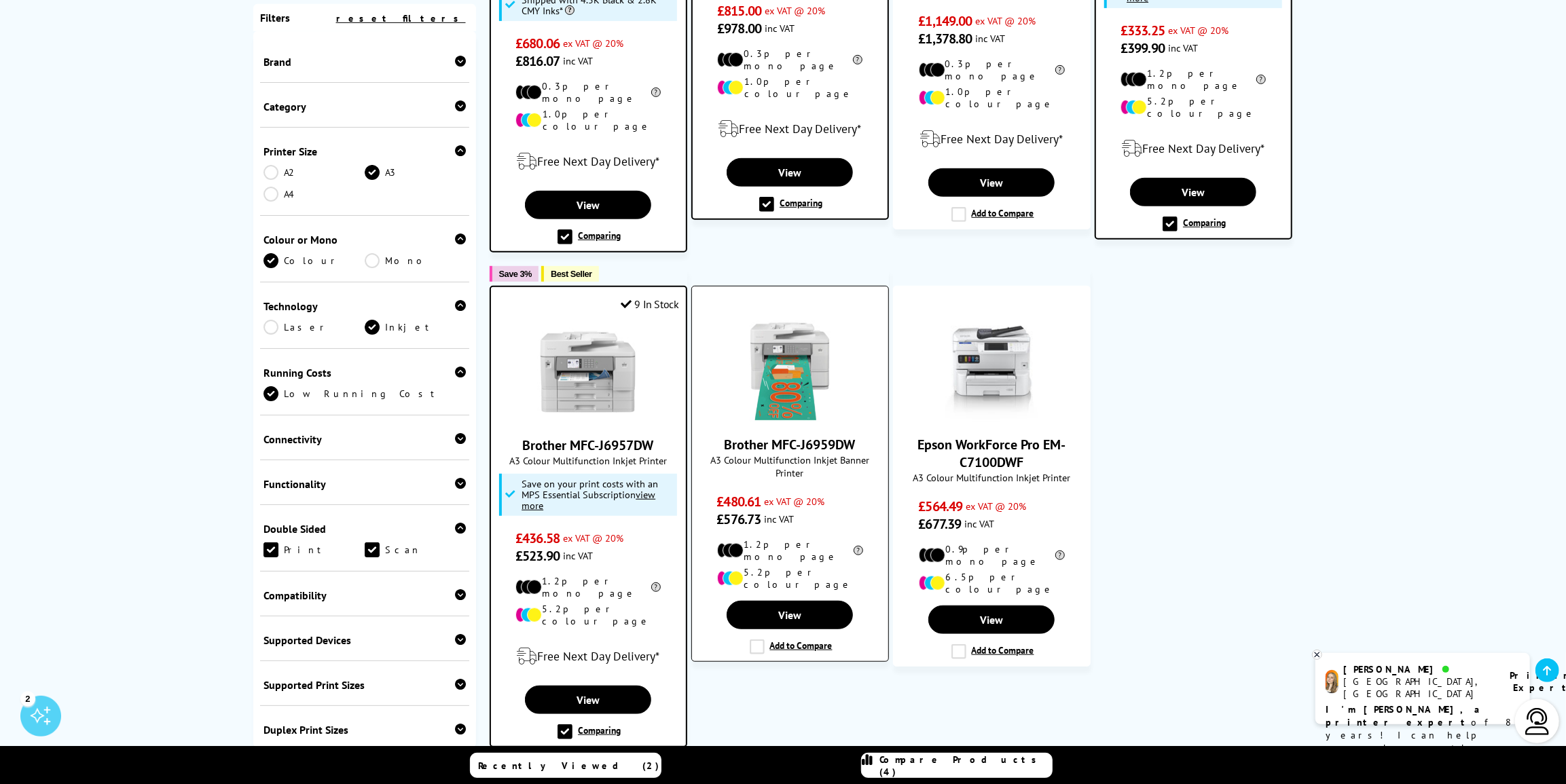
click at [757, 639] on label "Add to Compare" at bounding box center [791, 647] width 83 height 15
click at [0, 0] on input "Add to Compare" at bounding box center [0, 0] width 0 height 0
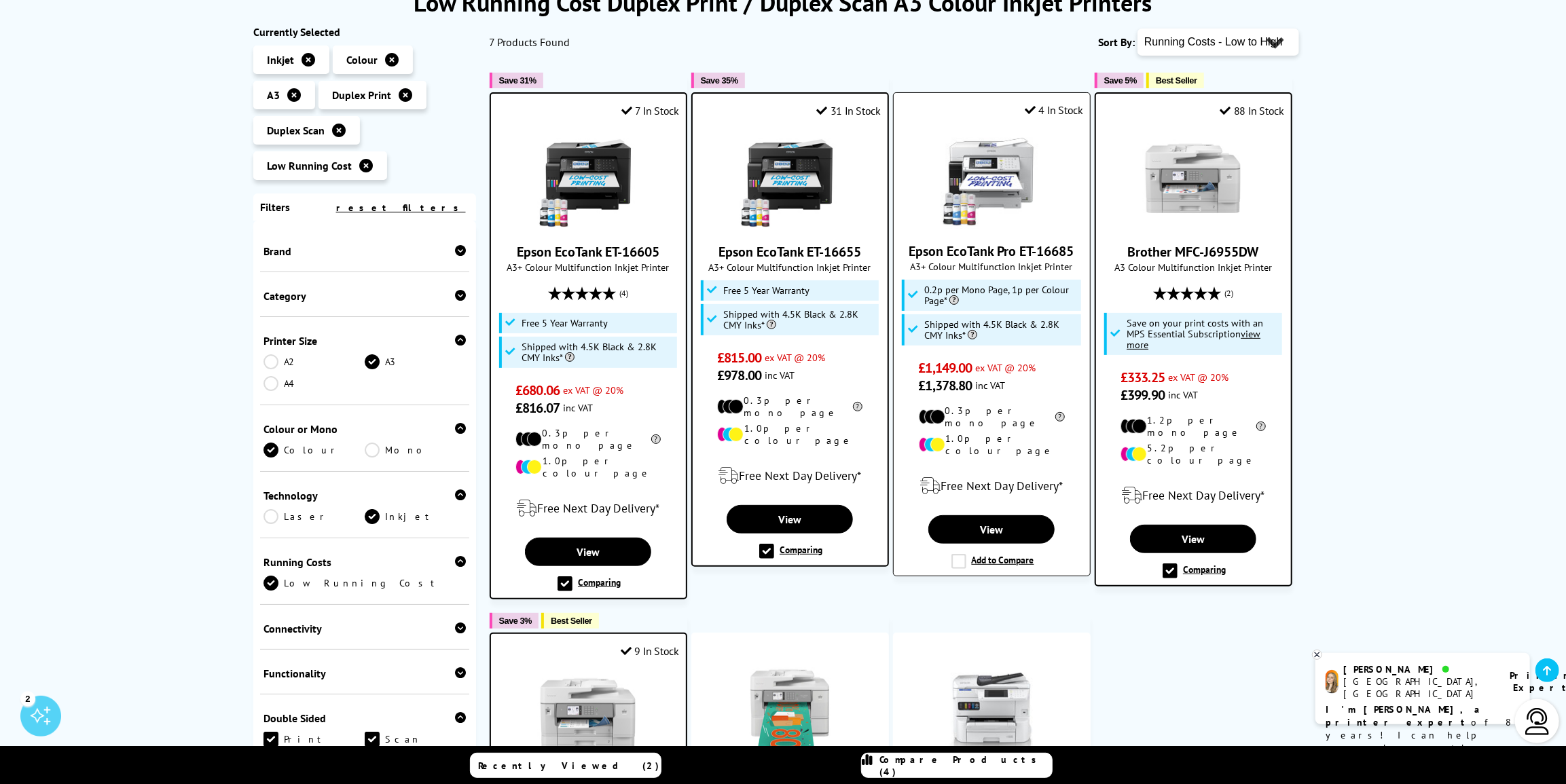
scroll to position [185, 0]
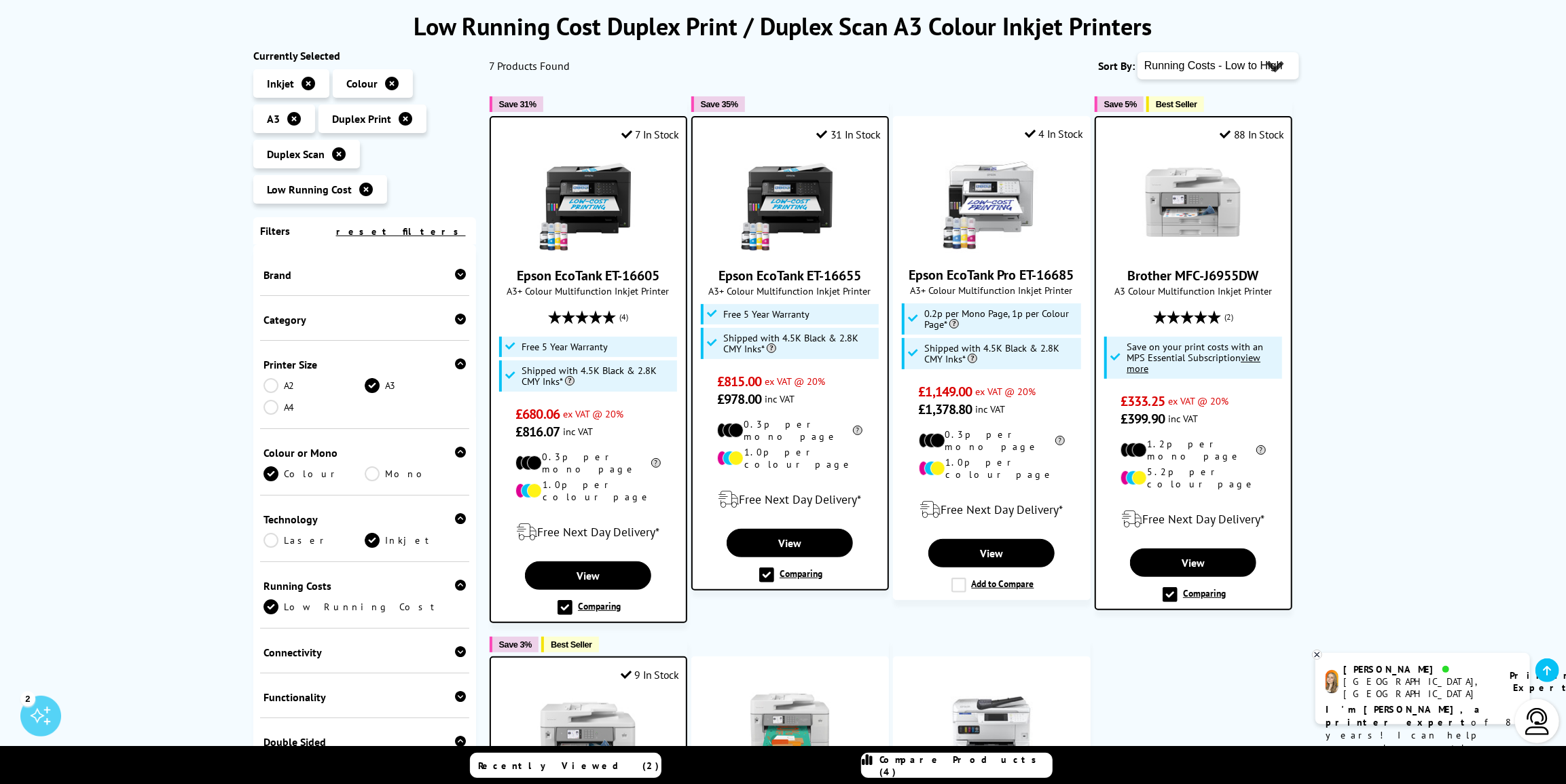
click at [766, 567] on label "Comparing" at bounding box center [790, 575] width 63 height 15
click at [0, 0] on input "Comparing" at bounding box center [0, 0] width 0 height 0
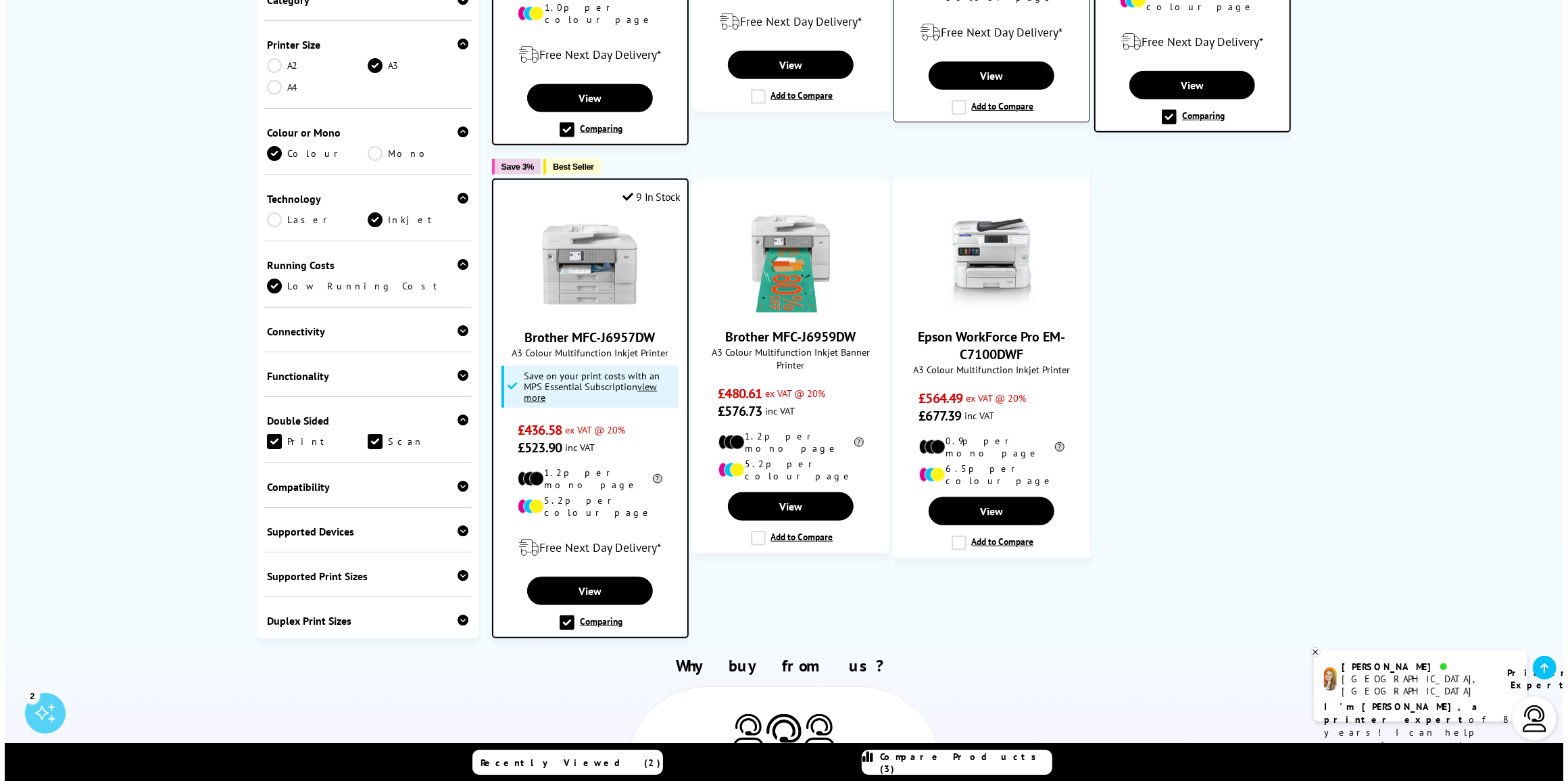
scroll to position [676, 0]
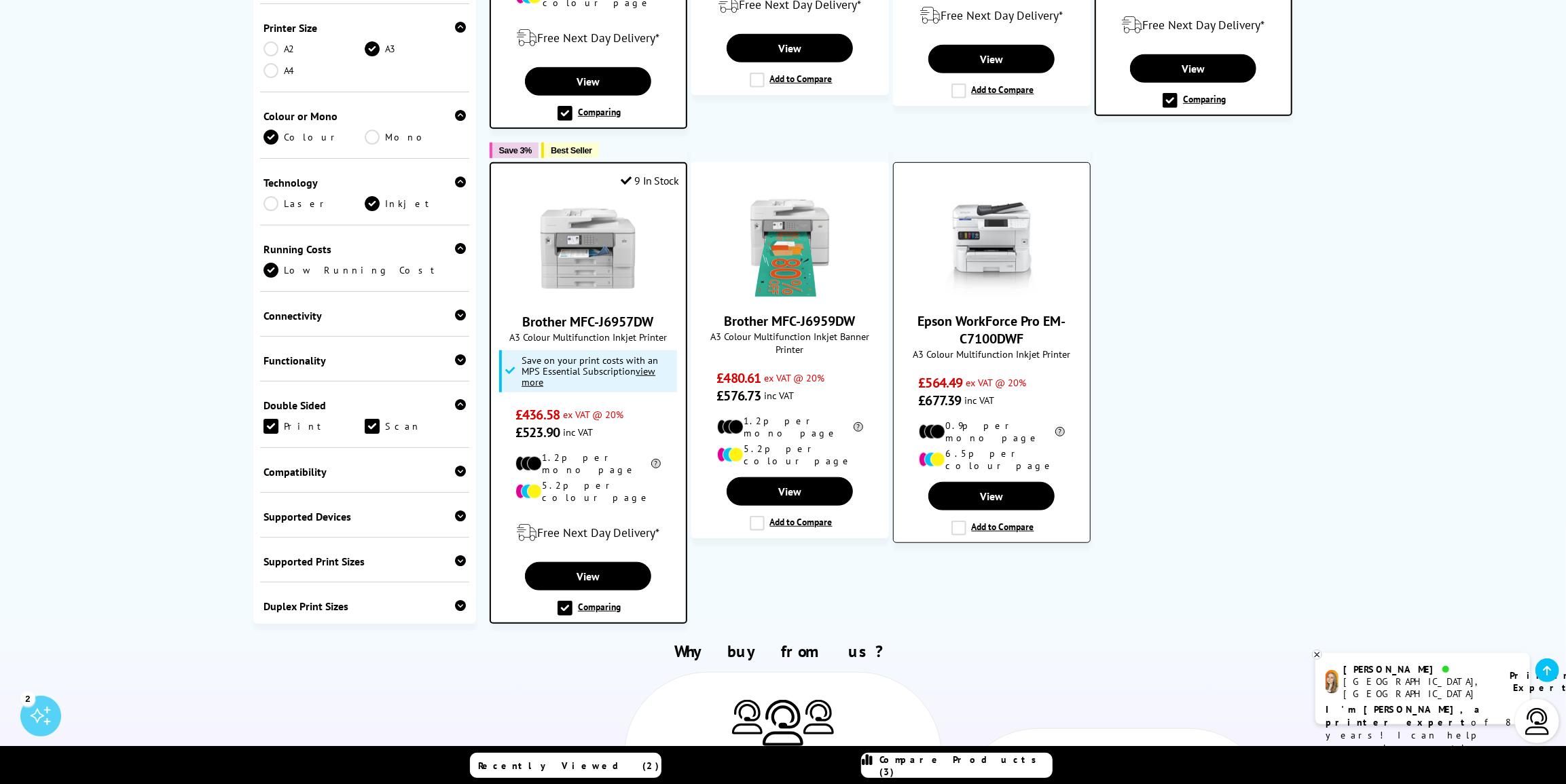
click at [958, 520] on label "Add to Compare" at bounding box center [993, 528] width 83 height 15
click at [0, 0] on input "Add to Compare" at bounding box center [0, 0] width 0 height 0
click at [980, 768] on span "Compare Products (4)" at bounding box center [965, 766] width 172 height 24
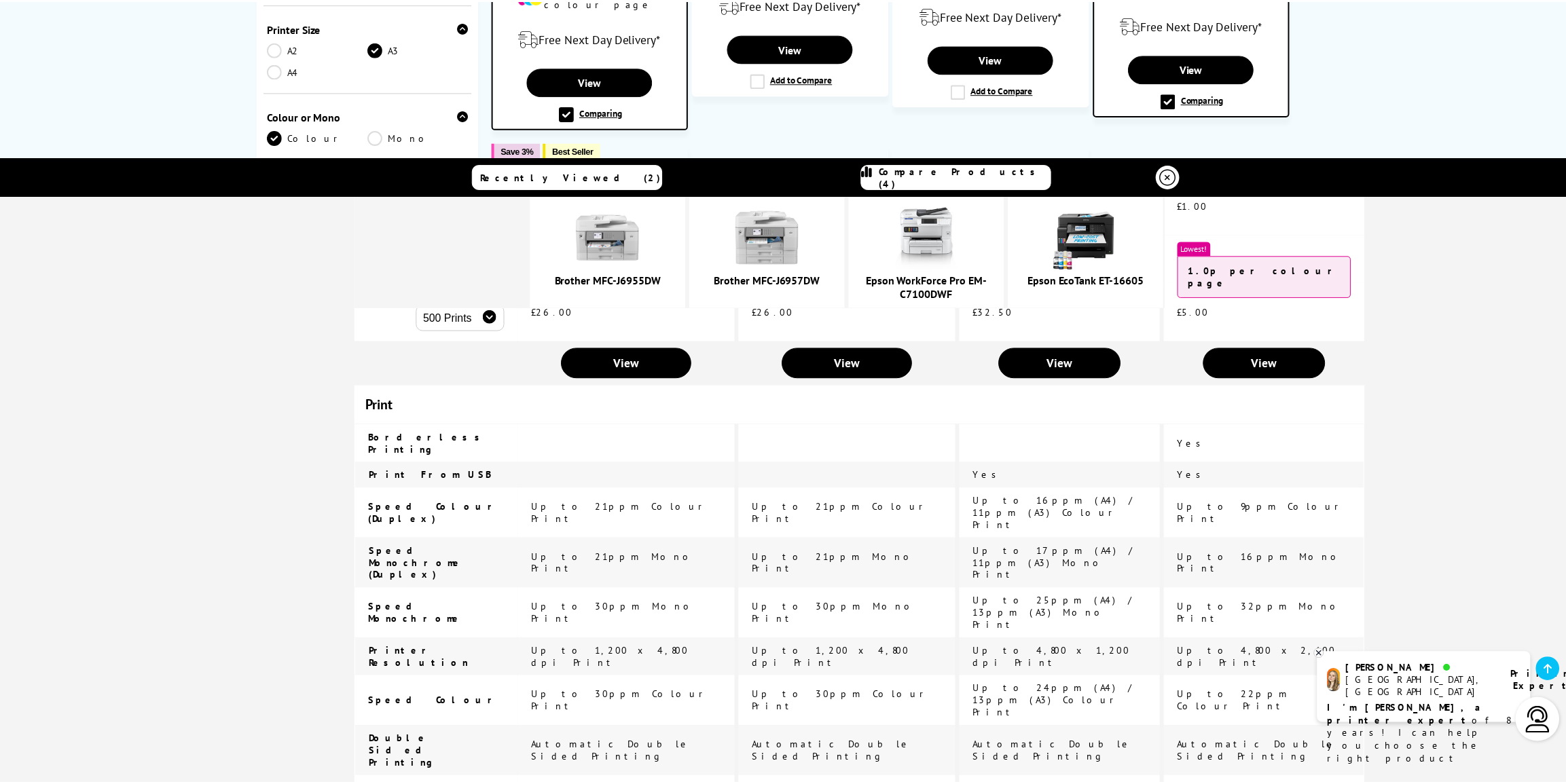
scroll to position [0, 0]
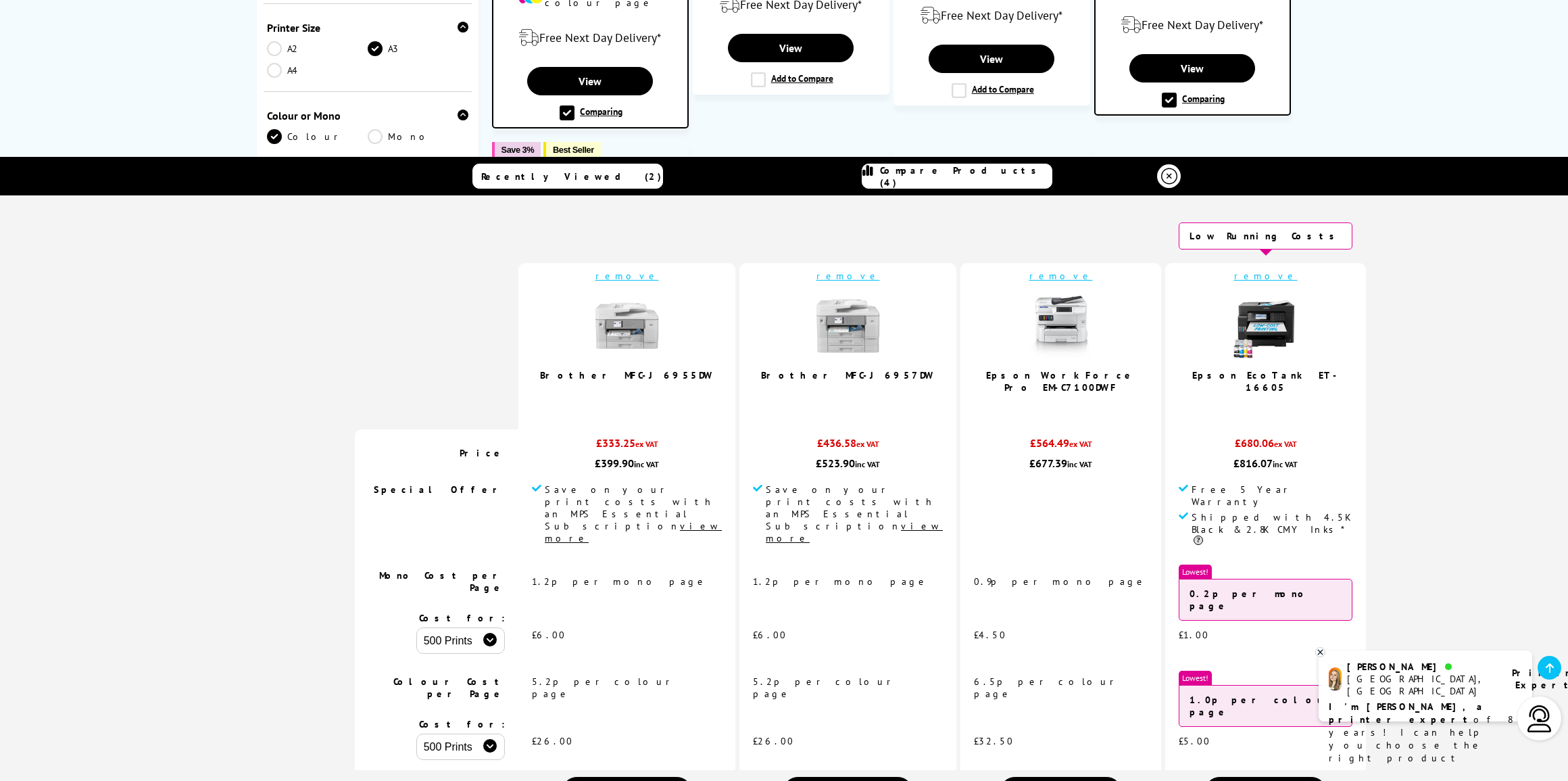
click at [1166, 177] on icon at bounding box center [1169, 176] width 16 height 16
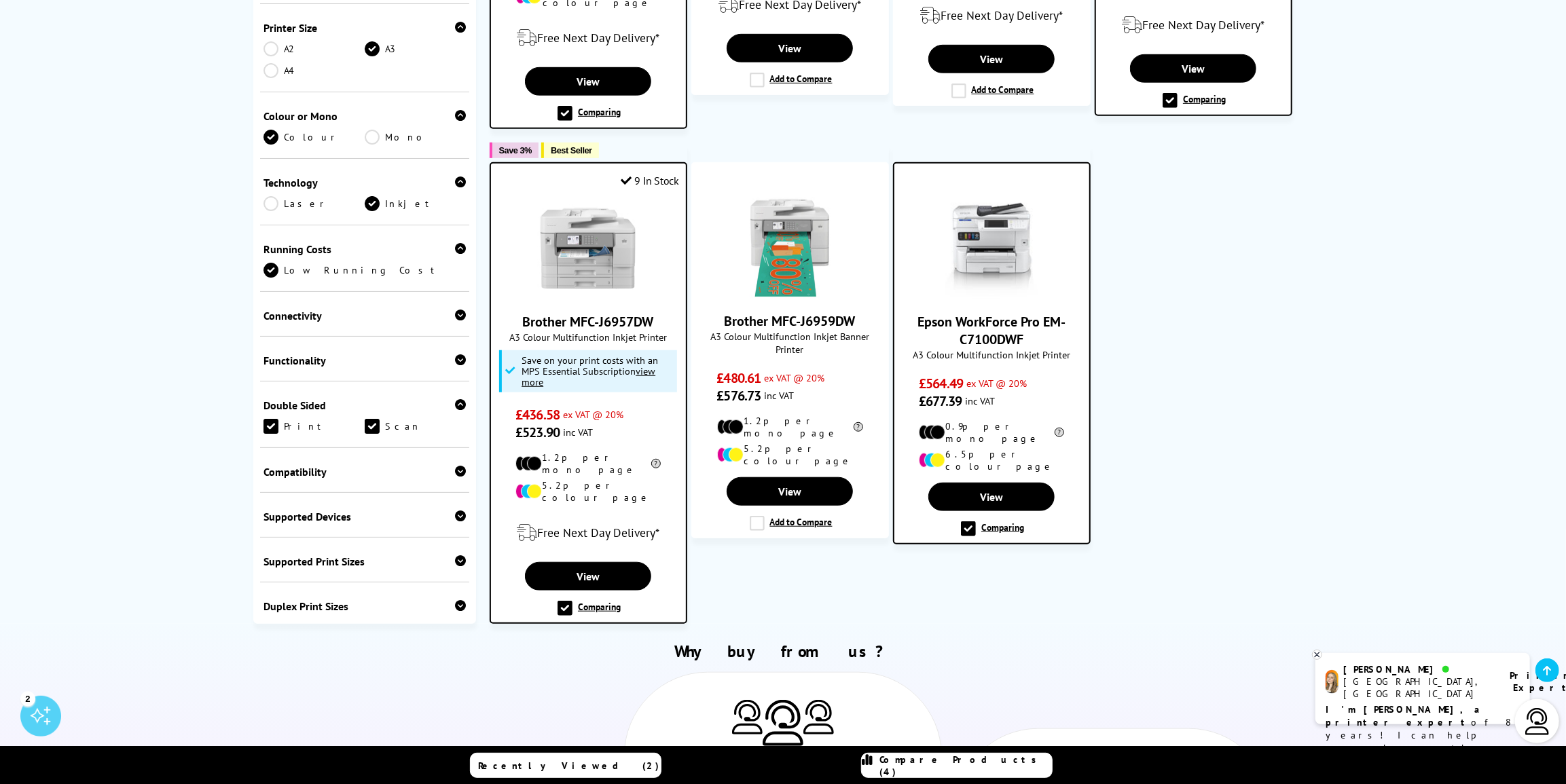
click at [559, 601] on label "Comparing" at bounding box center [588, 608] width 63 height 15
click at [0, 0] on input "Comparing" at bounding box center [0, 0] width 0 height 0
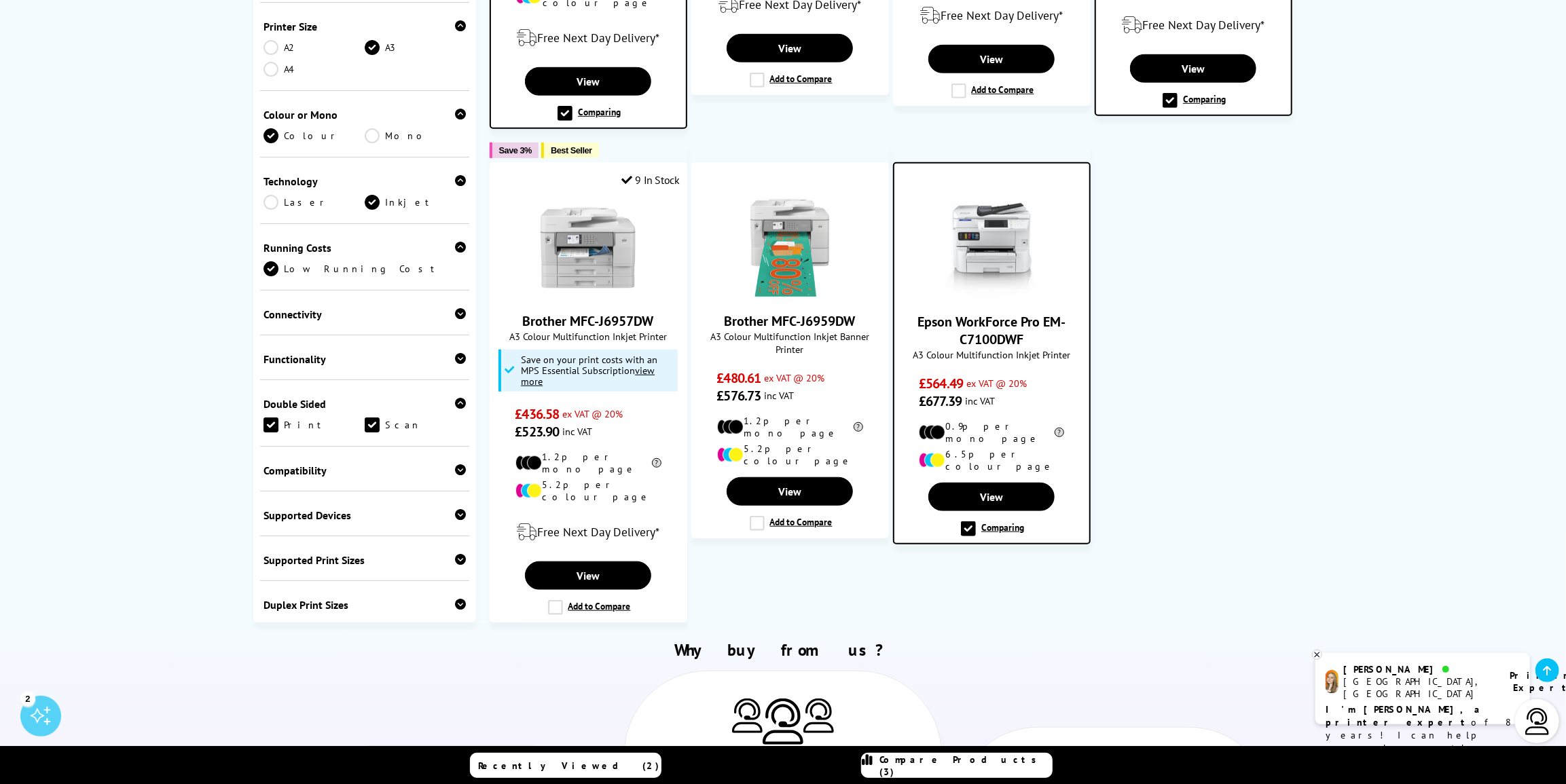
click at [966, 521] on label "Comparing" at bounding box center [992, 529] width 63 height 15
click at [0, 0] on input "Comparing" at bounding box center [0, 0] width 0 height 0
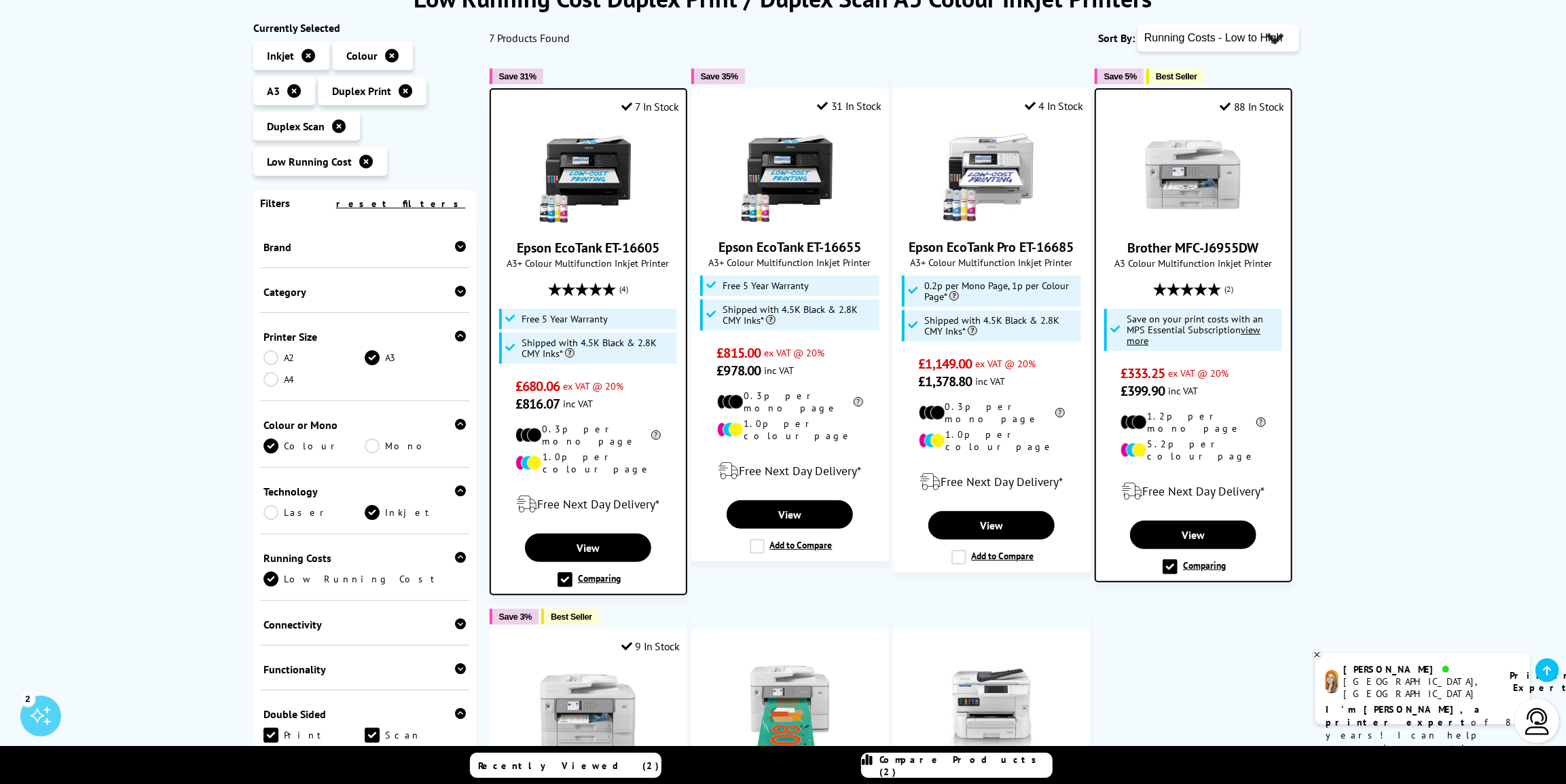
scroll to position [185, 0]
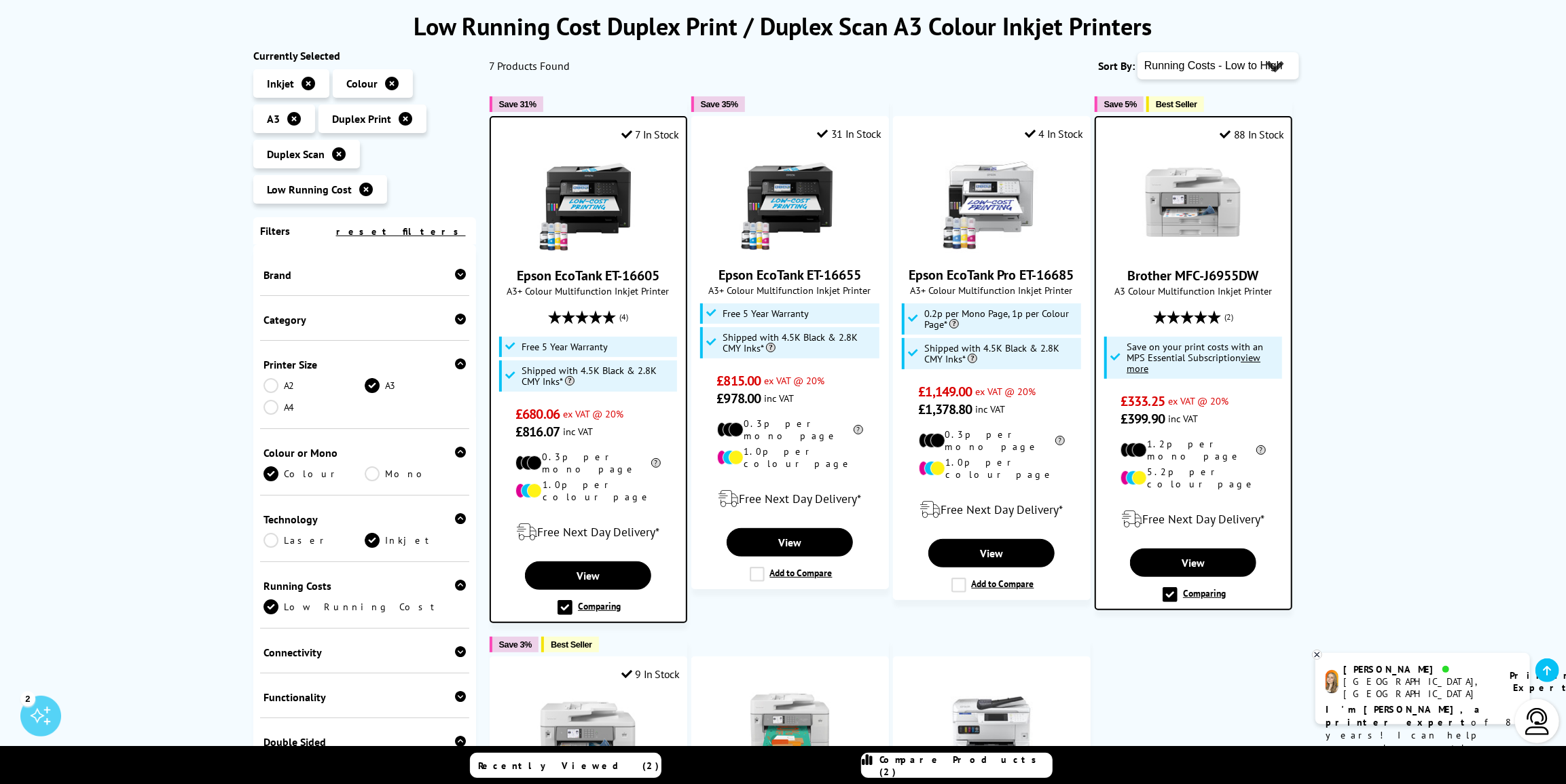
click at [1171, 587] on label "Comparing" at bounding box center [1194, 595] width 63 height 15
click at [0, 0] on input "Comparing" at bounding box center [0, 0] width 0 height 0
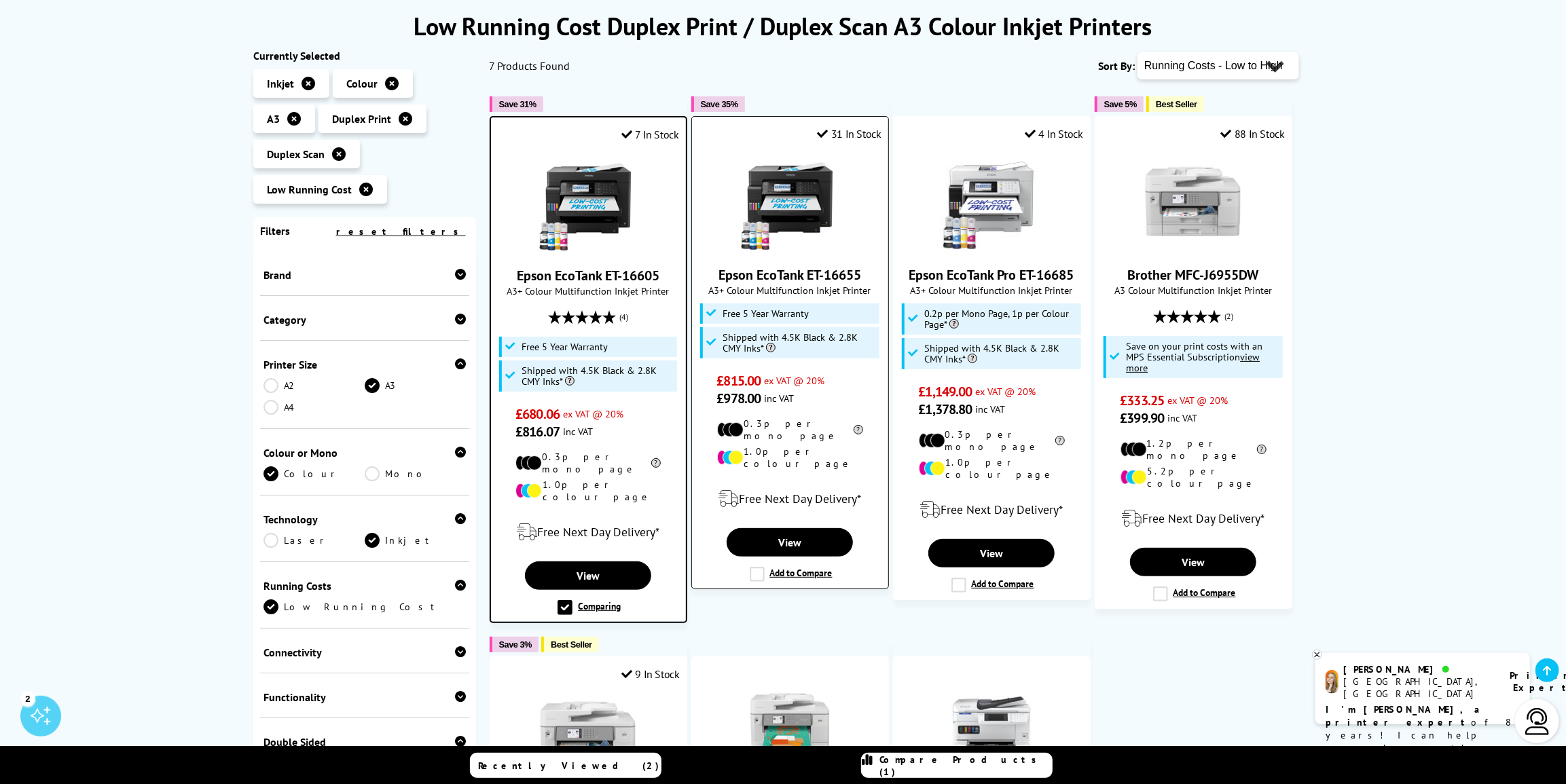
click at [754, 566] on label "Add to Compare" at bounding box center [791, 574] width 83 height 15
click at [0, 0] on input "Add to Compare" at bounding box center [0, 0] width 0 height 0
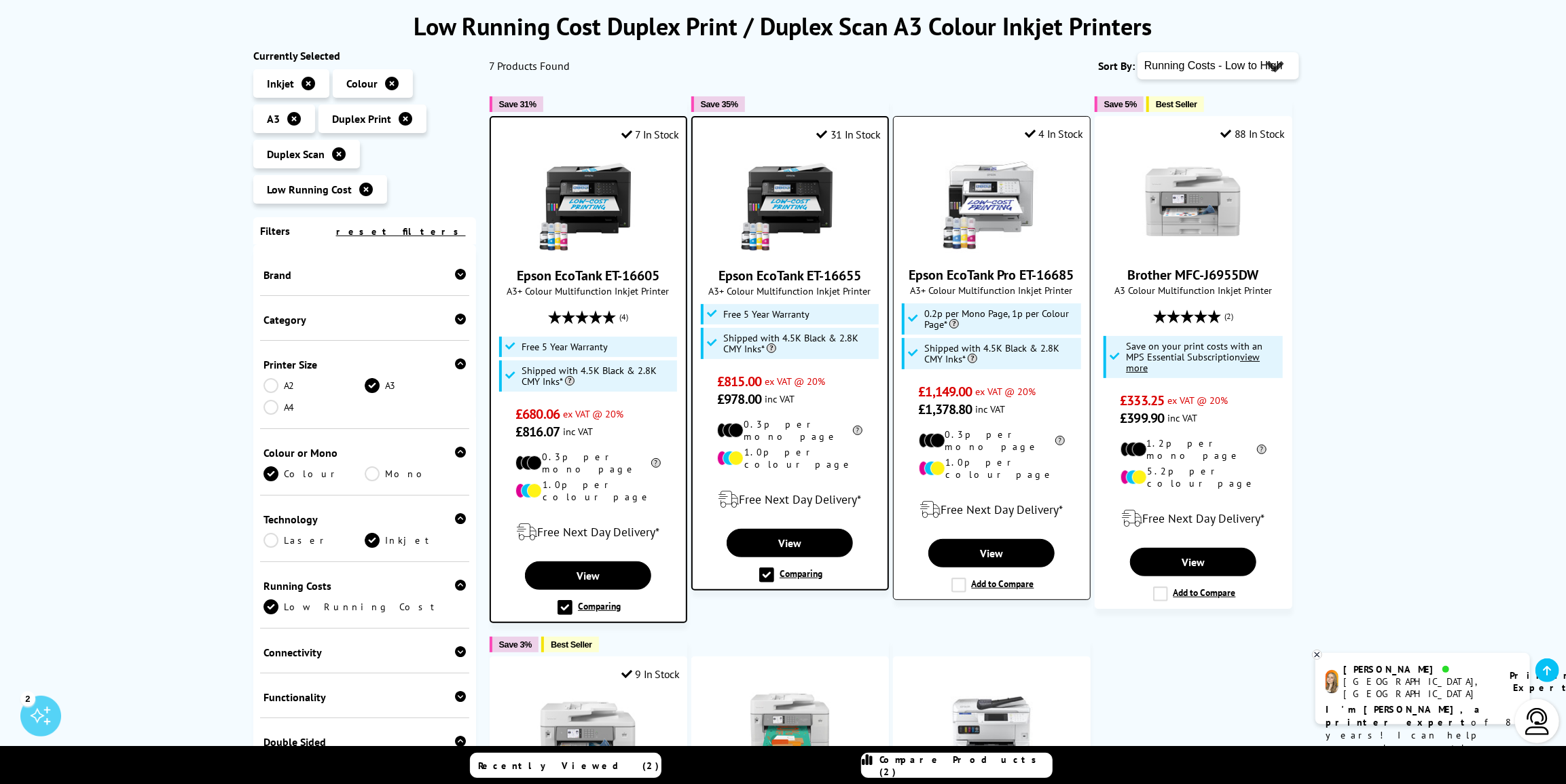
click at [962, 577] on label "Add to Compare" at bounding box center [993, 585] width 83 height 15
click at [0, 0] on input "Add to Compare" at bounding box center [0, 0] width 0 height 0
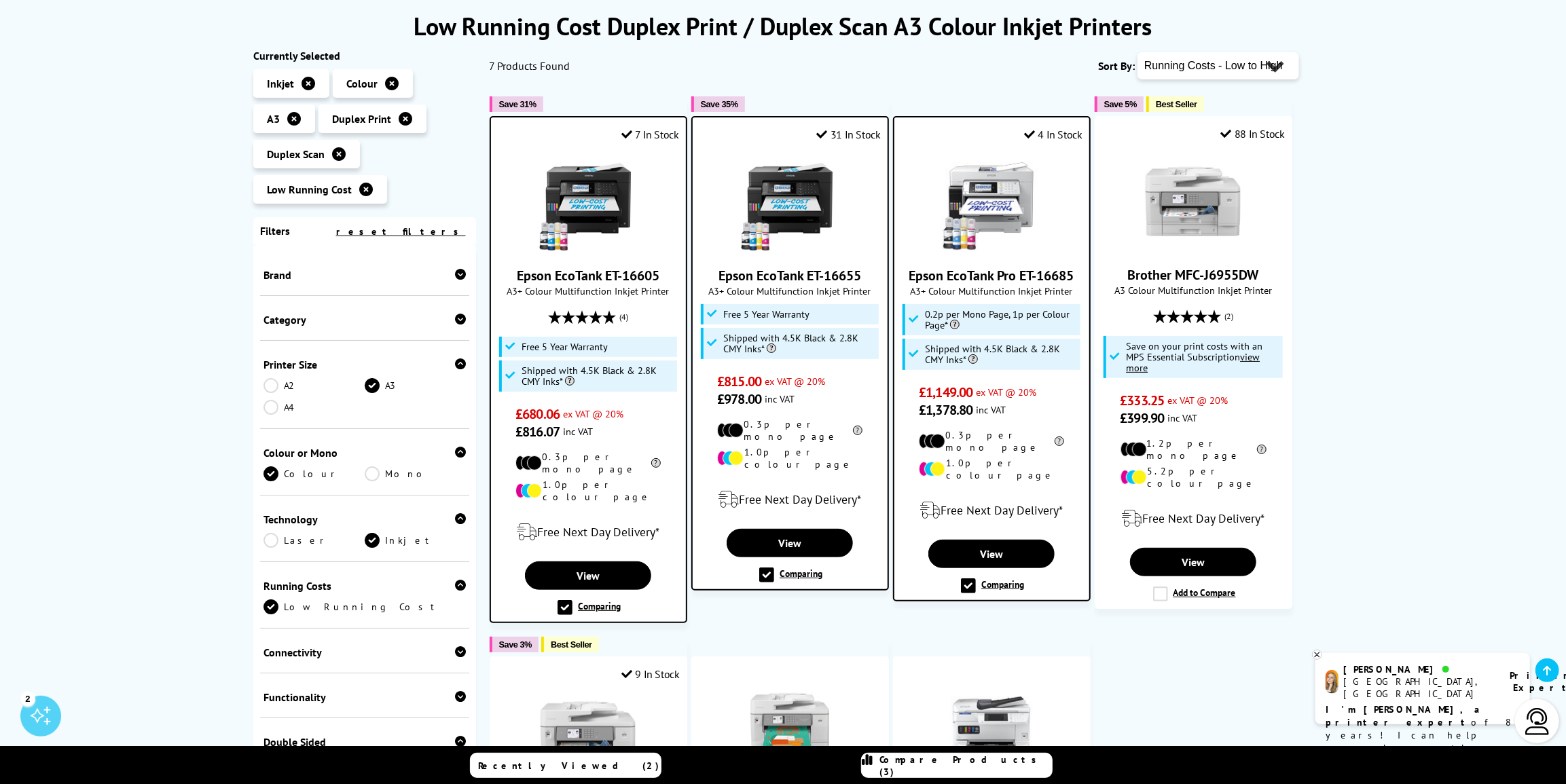
click at [455, 277] on icon at bounding box center [460, 274] width 11 height 11
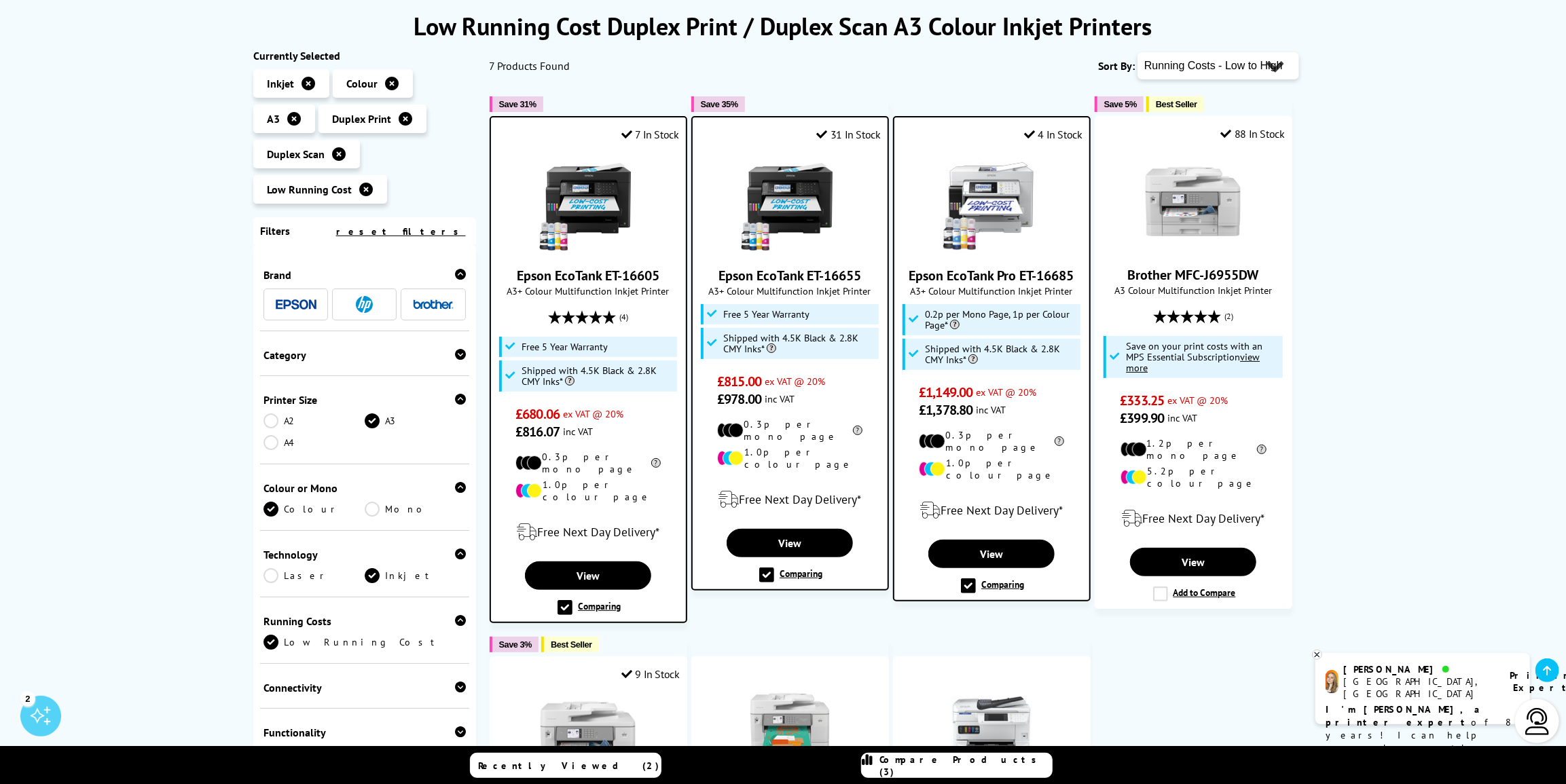
click at [308, 306] on img at bounding box center [296, 304] width 40 height 10
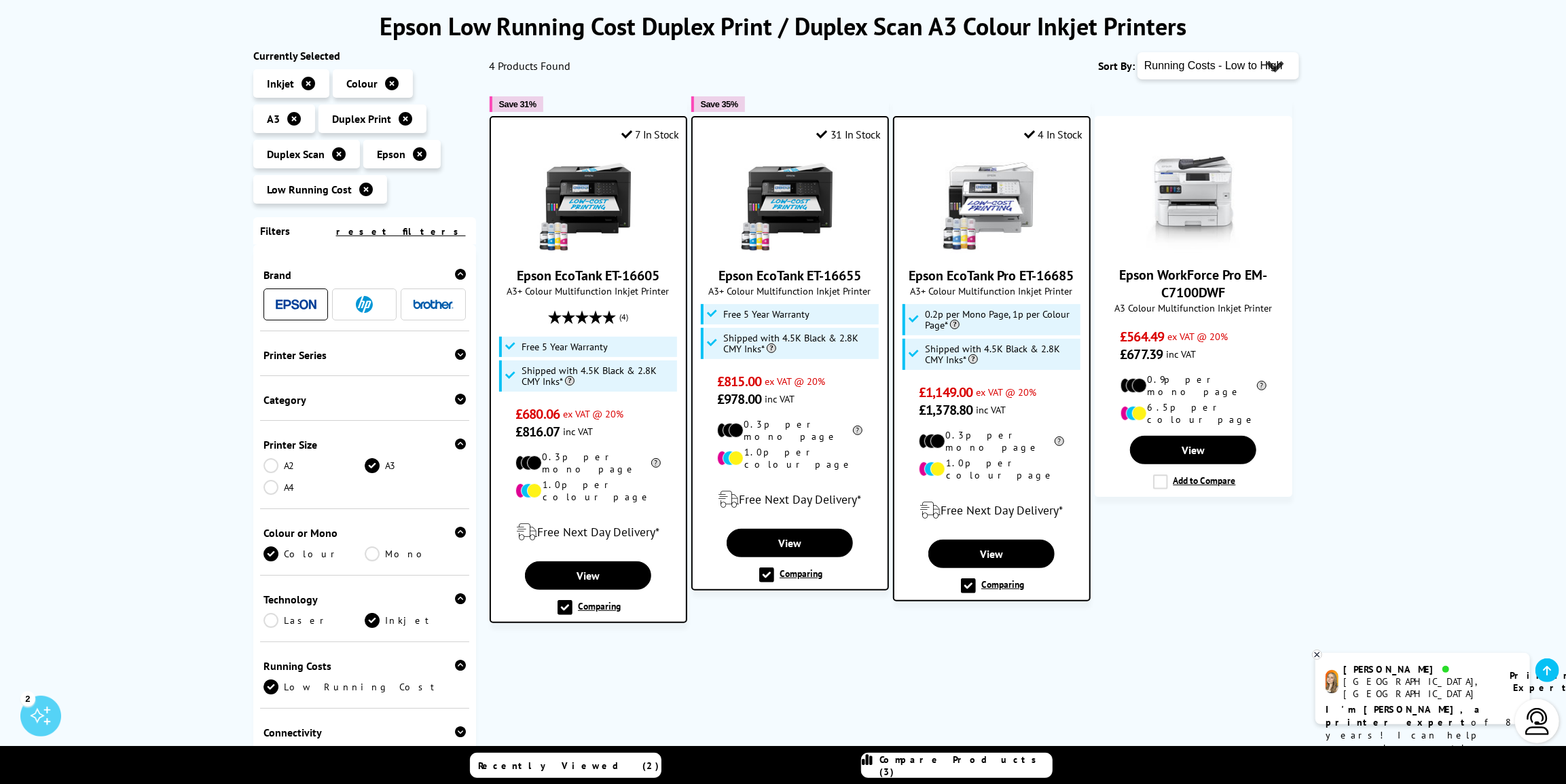
click at [364, 185] on icon at bounding box center [366, 189] width 13 height 13
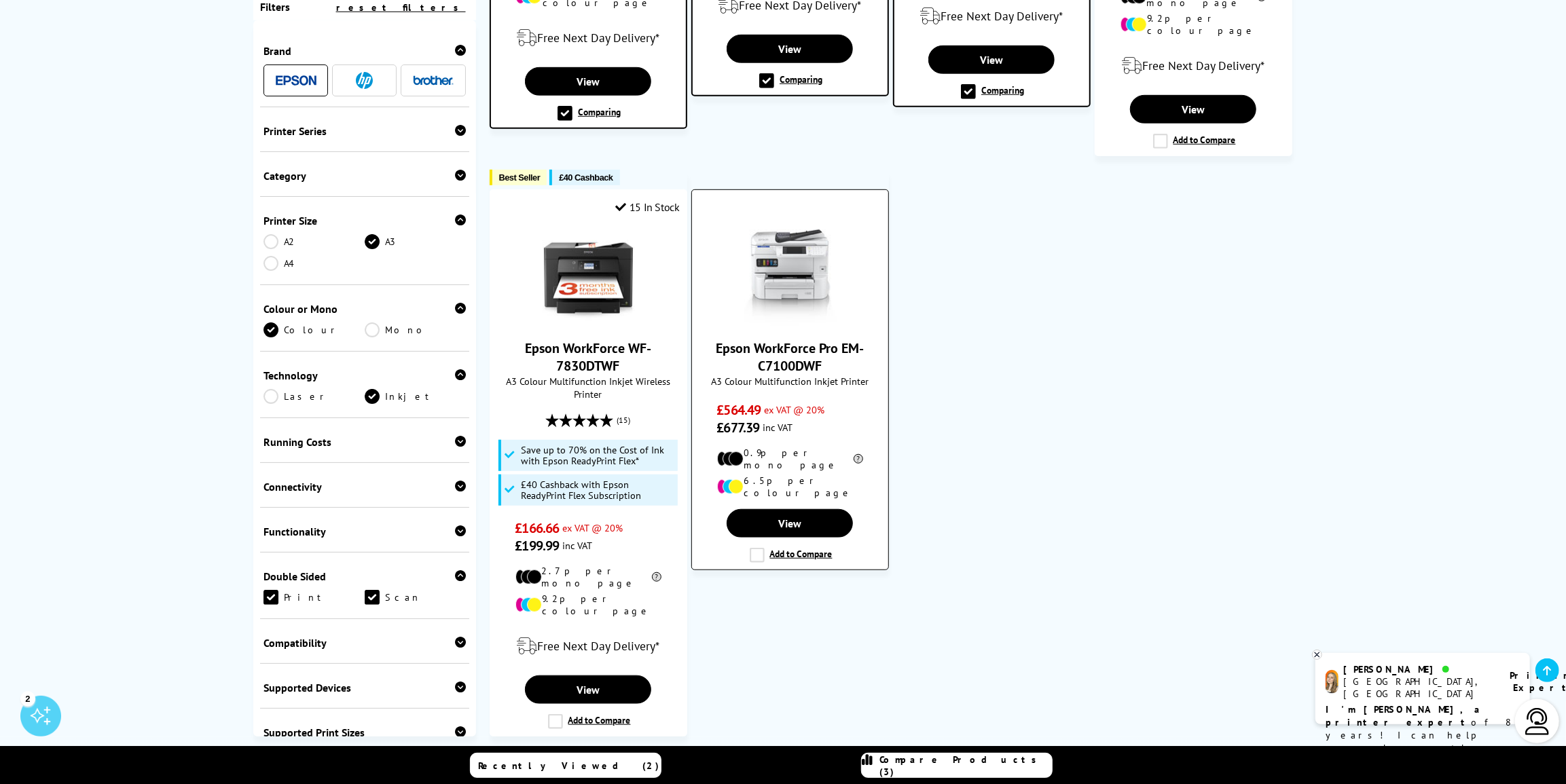
scroll to position [679, 0]
